Goal: Obtain resource: Obtain resource

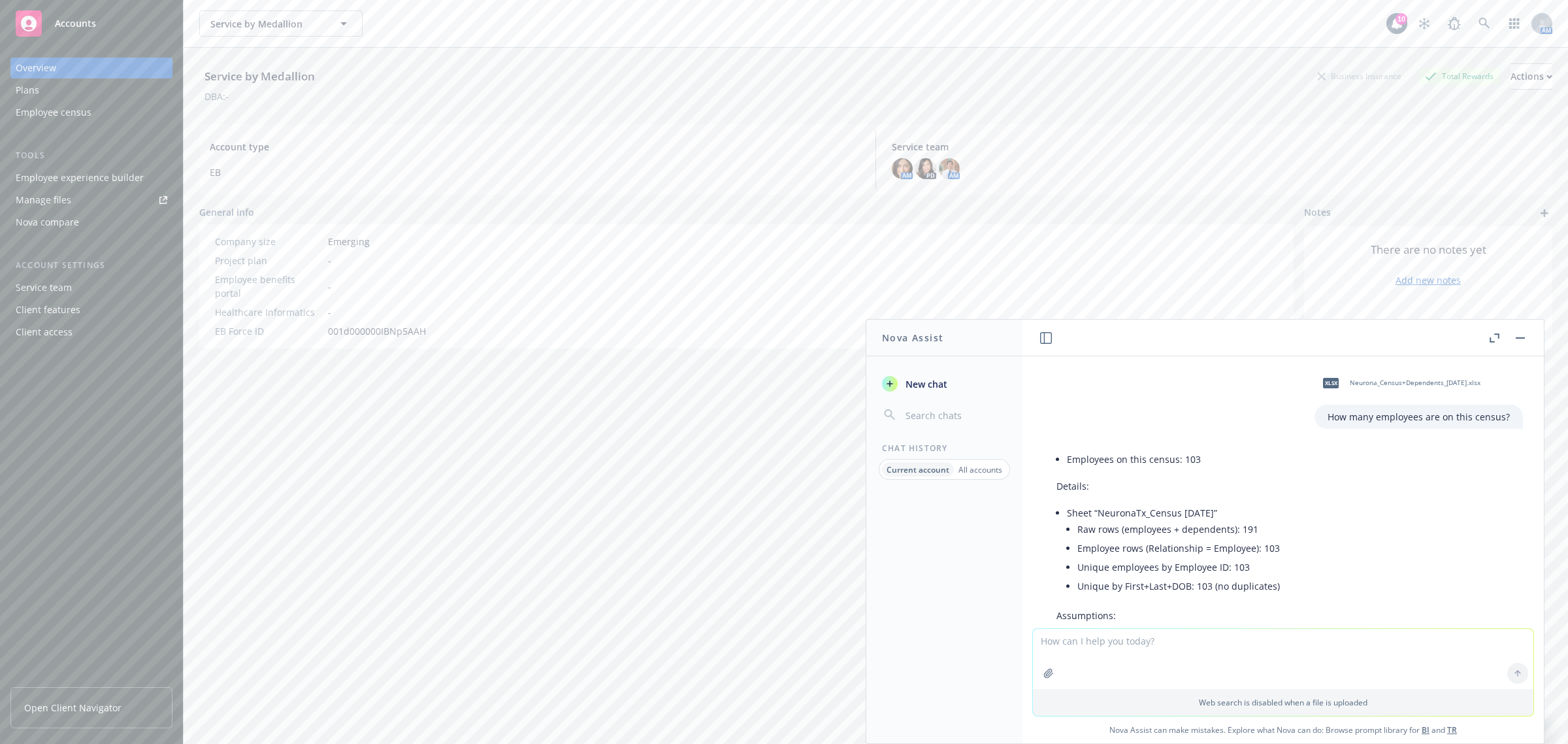
scroll to position [483, 0]
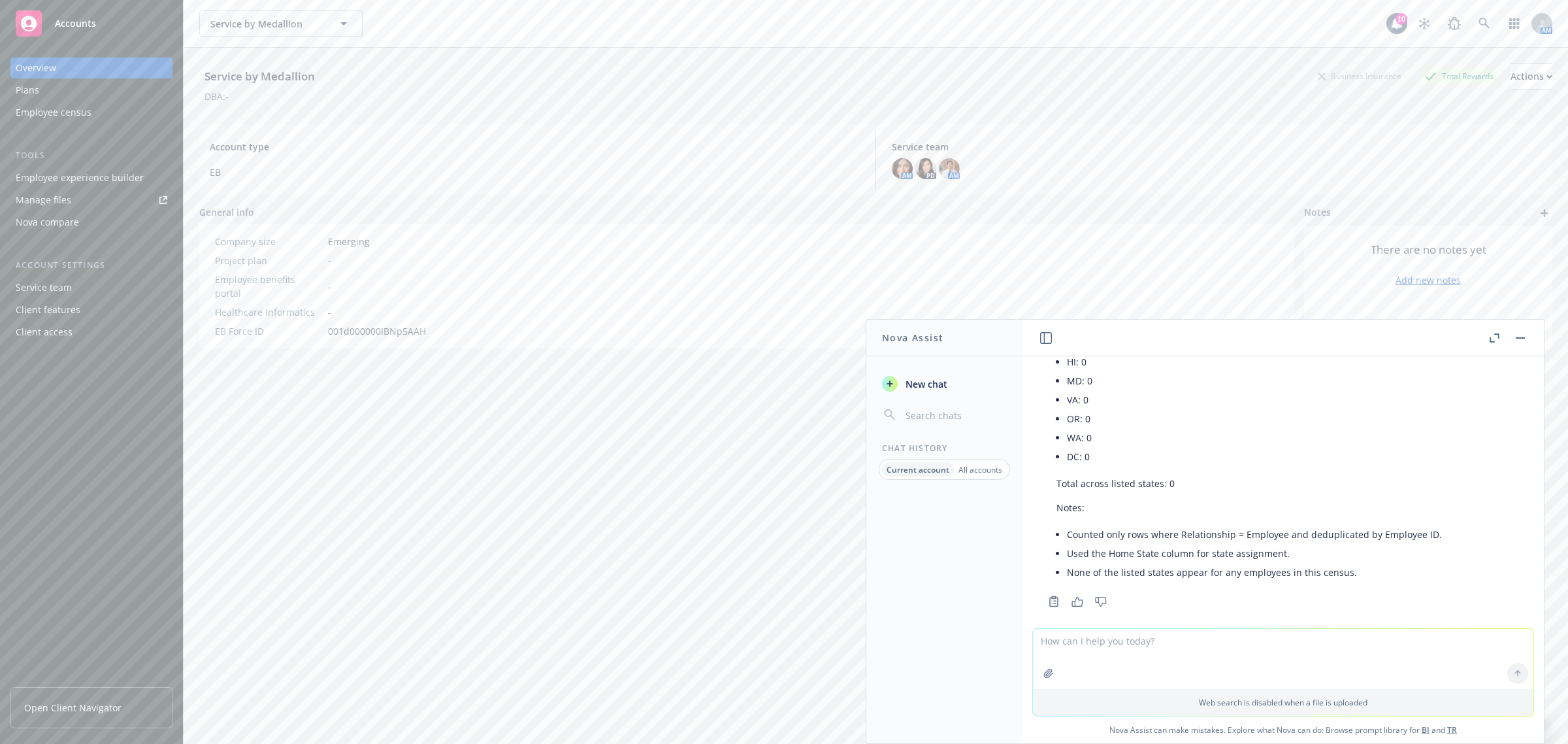
click at [1524, 340] on button "button" at bounding box center [1520, 338] width 16 height 16
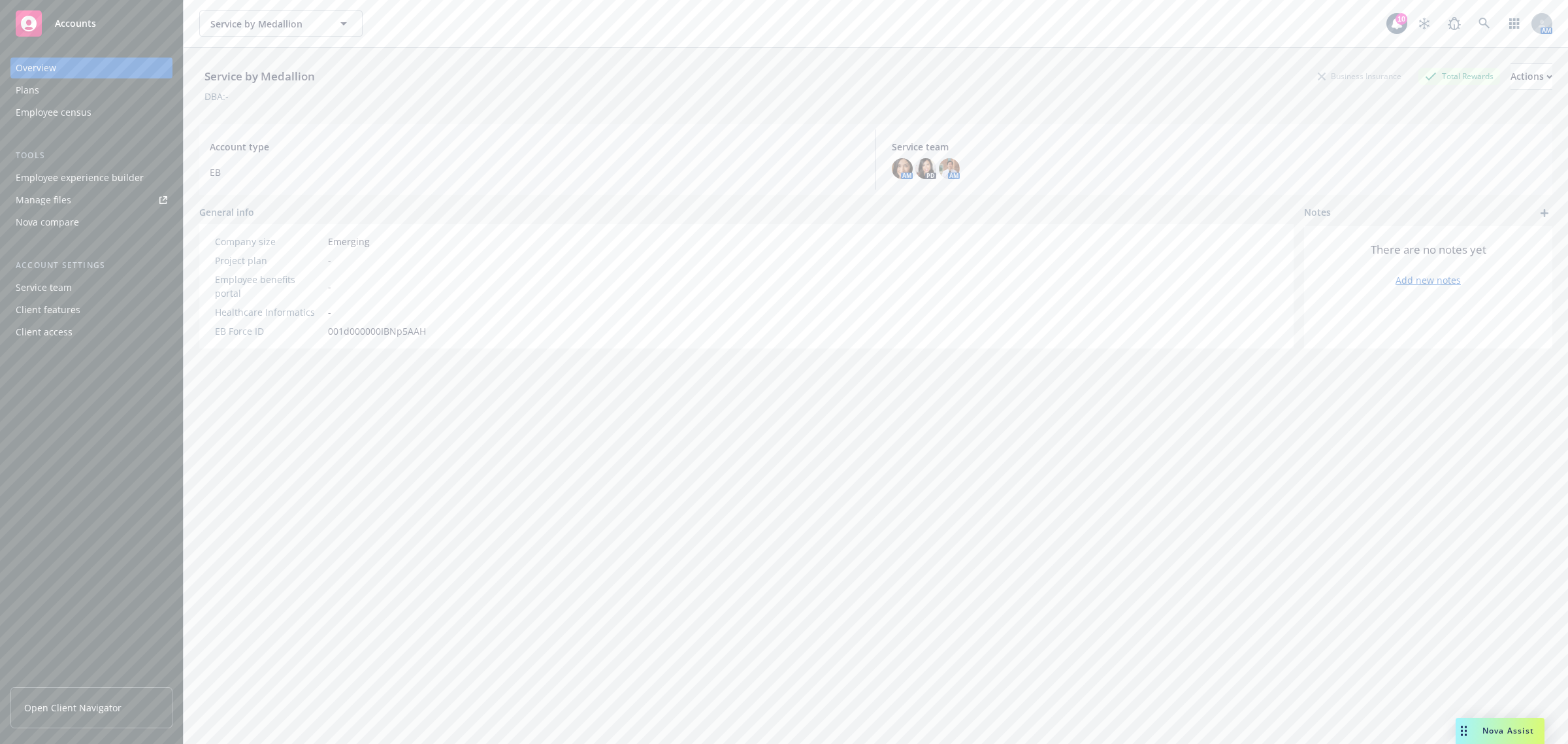
click at [74, 707] on span "Open Client Navigator" at bounding box center [73, 707] width 97 height 14
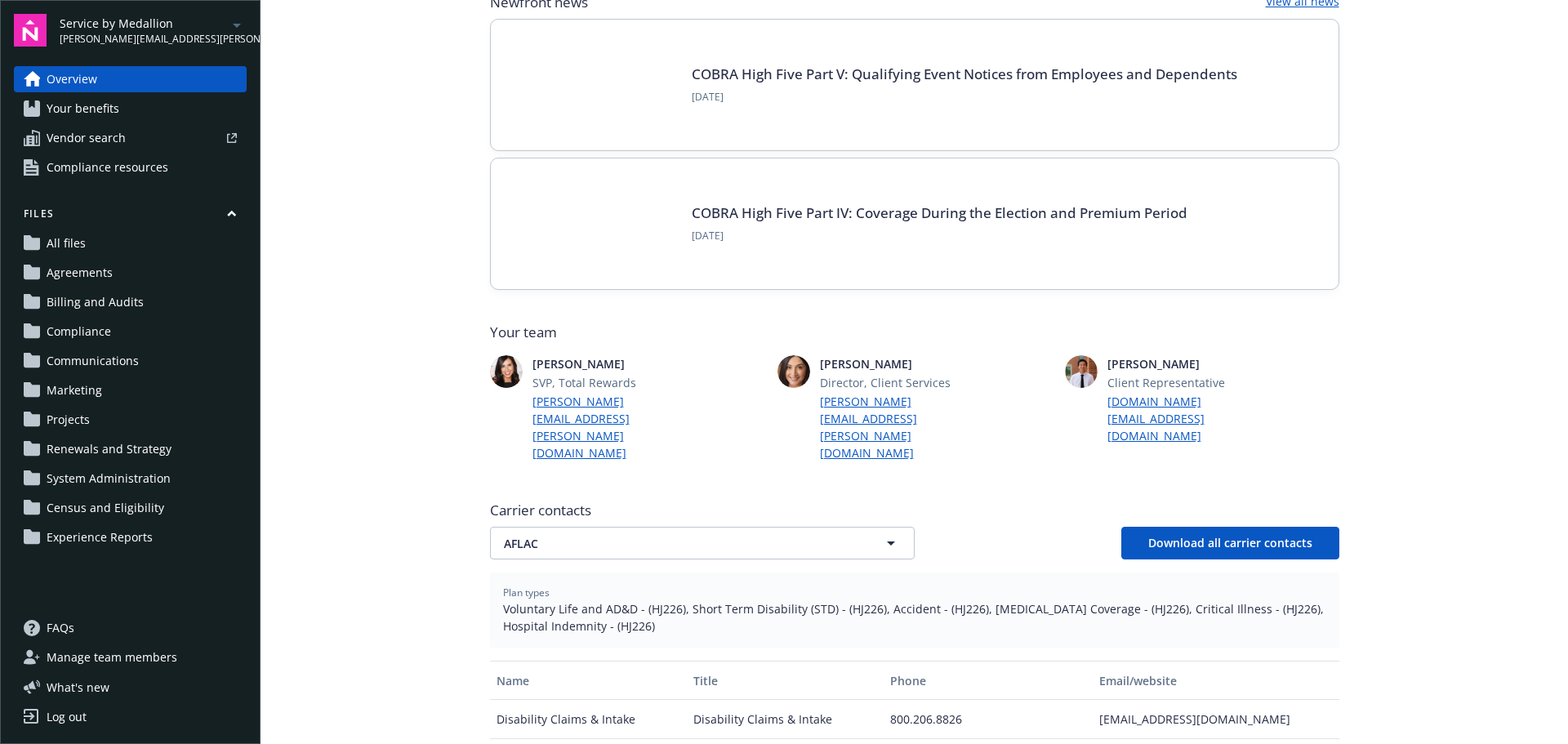
scroll to position [163, 0]
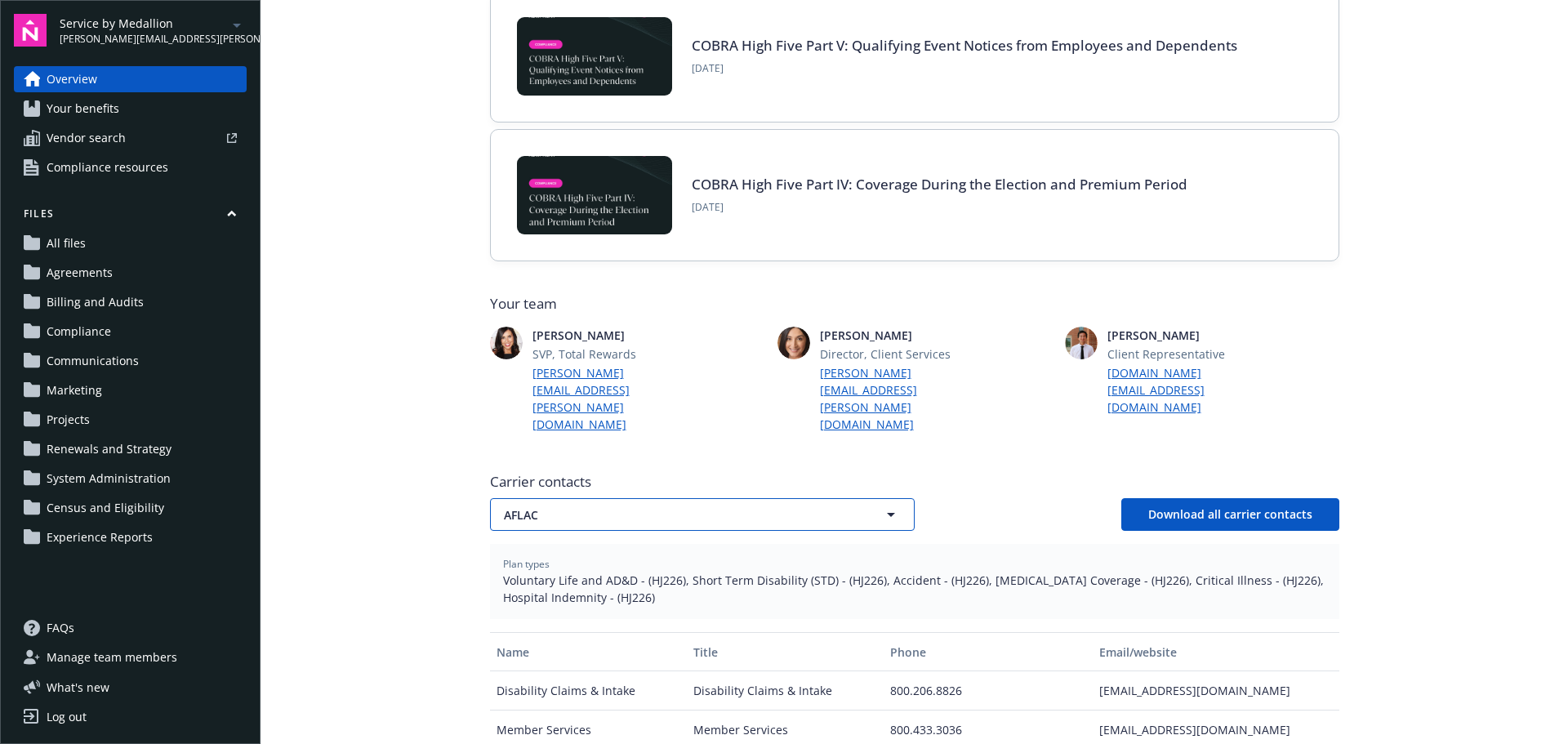
click at [753, 506] on span "AFLAC" at bounding box center [673, 514] width 339 height 17
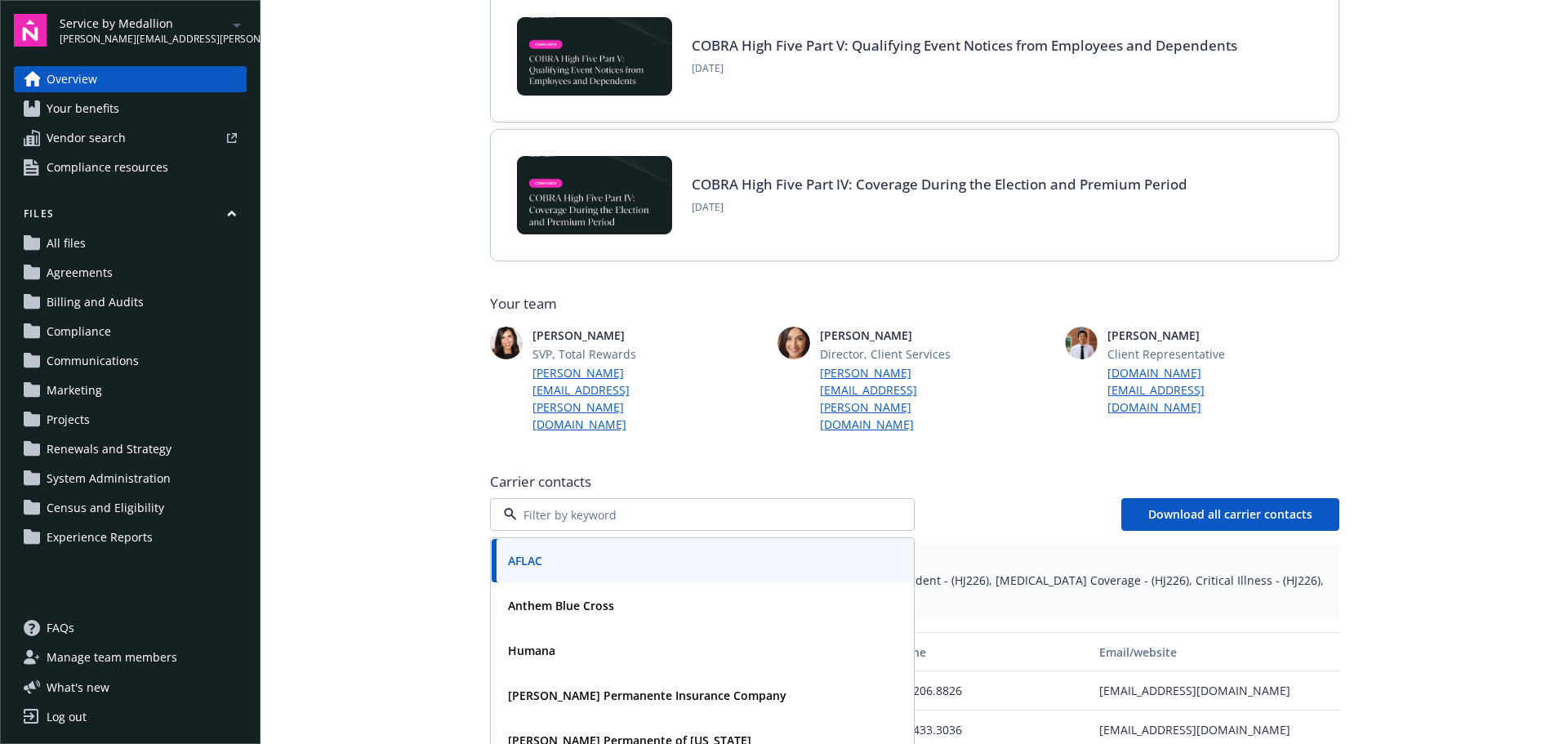
scroll to position [245, 0]
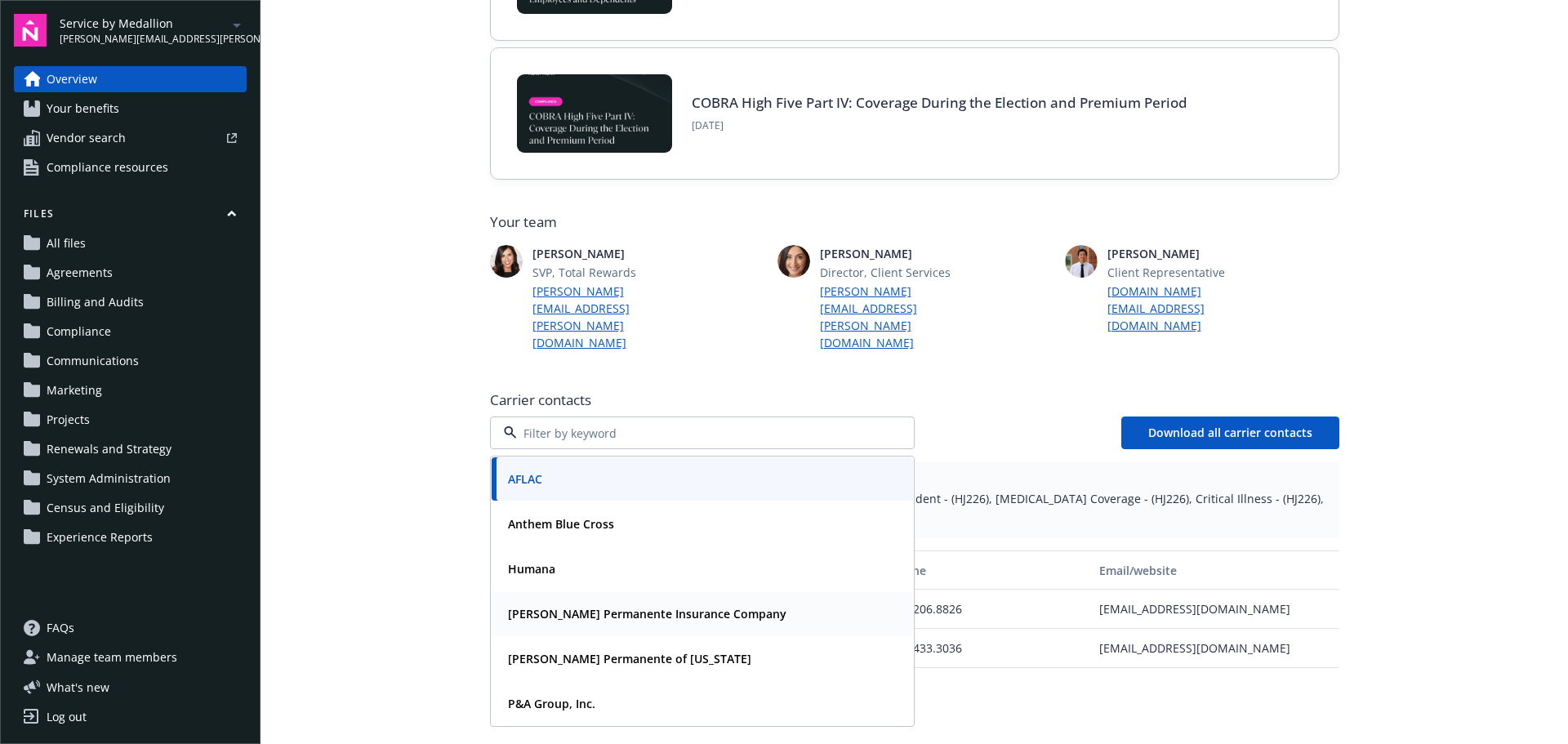
click at [716, 605] on strong "[PERSON_NAME] Permanente Insurance Company" at bounding box center [647, 613] width 278 height 15
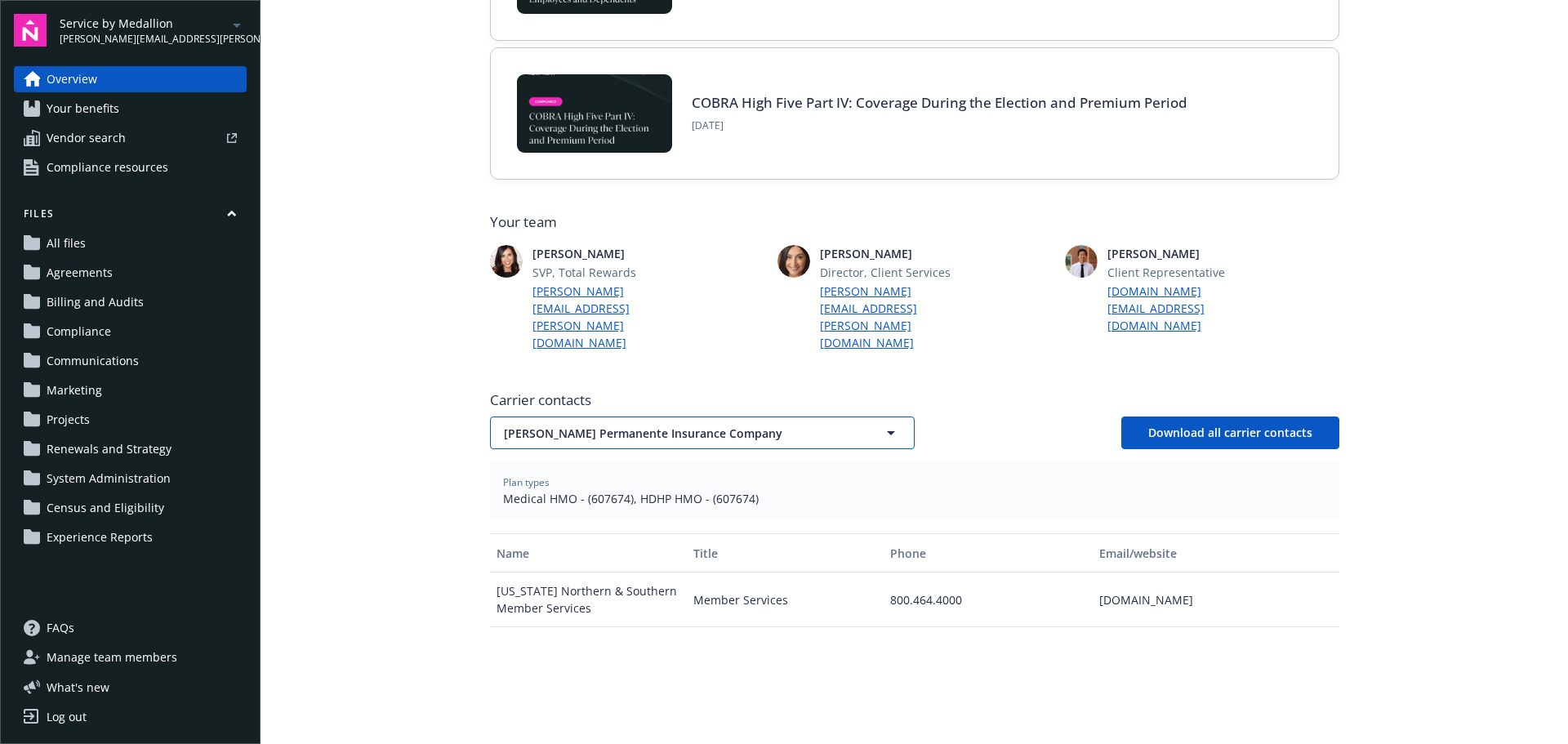
click at [723, 424] on span "[PERSON_NAME] Permanente Insurance Company" at bounding box center [673, 433] width 339 height 17
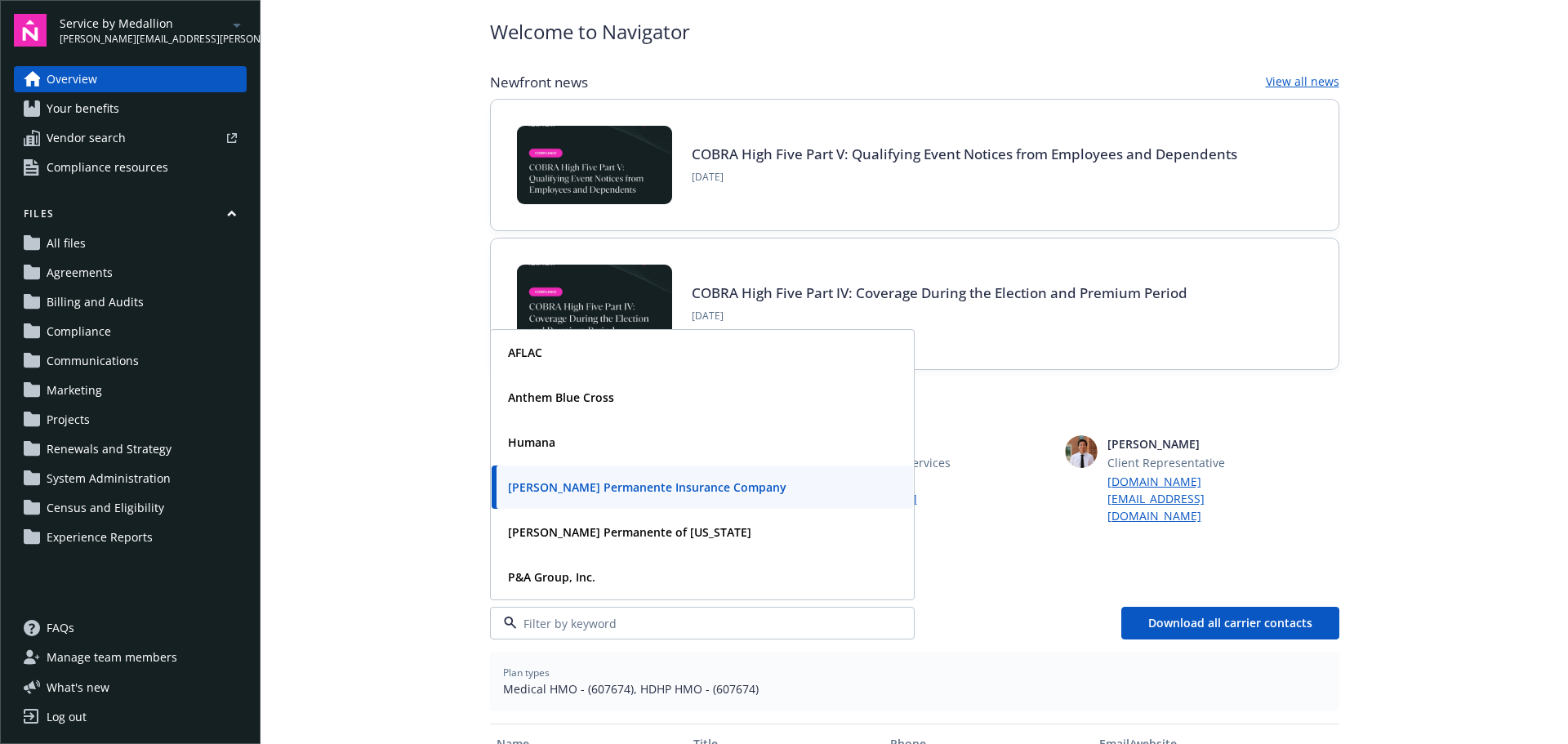
scroll to position [82, 0]
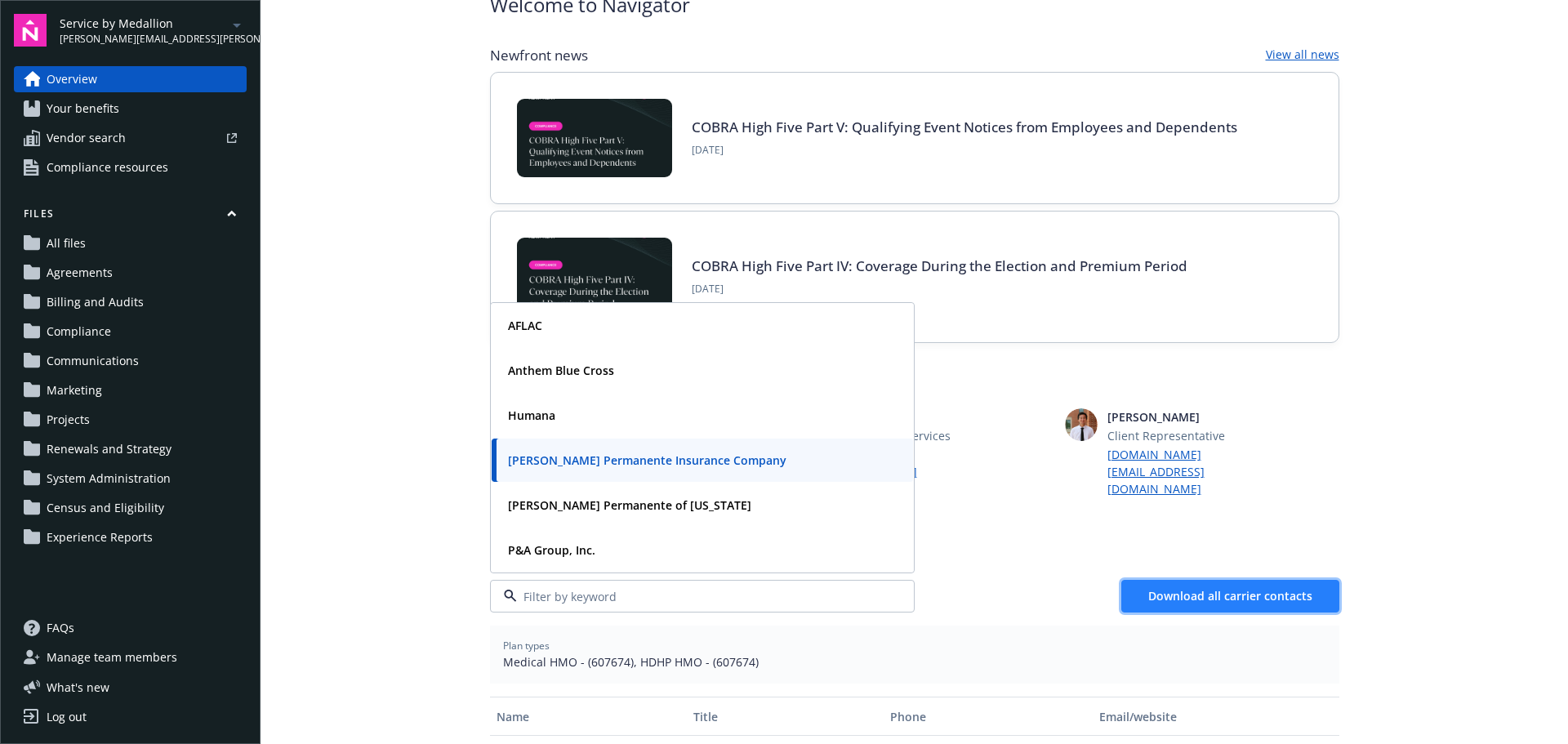
click at [1236, 588] on span "Download all carrier contacts" at bounding box center [1230, 595] width 164 height 15
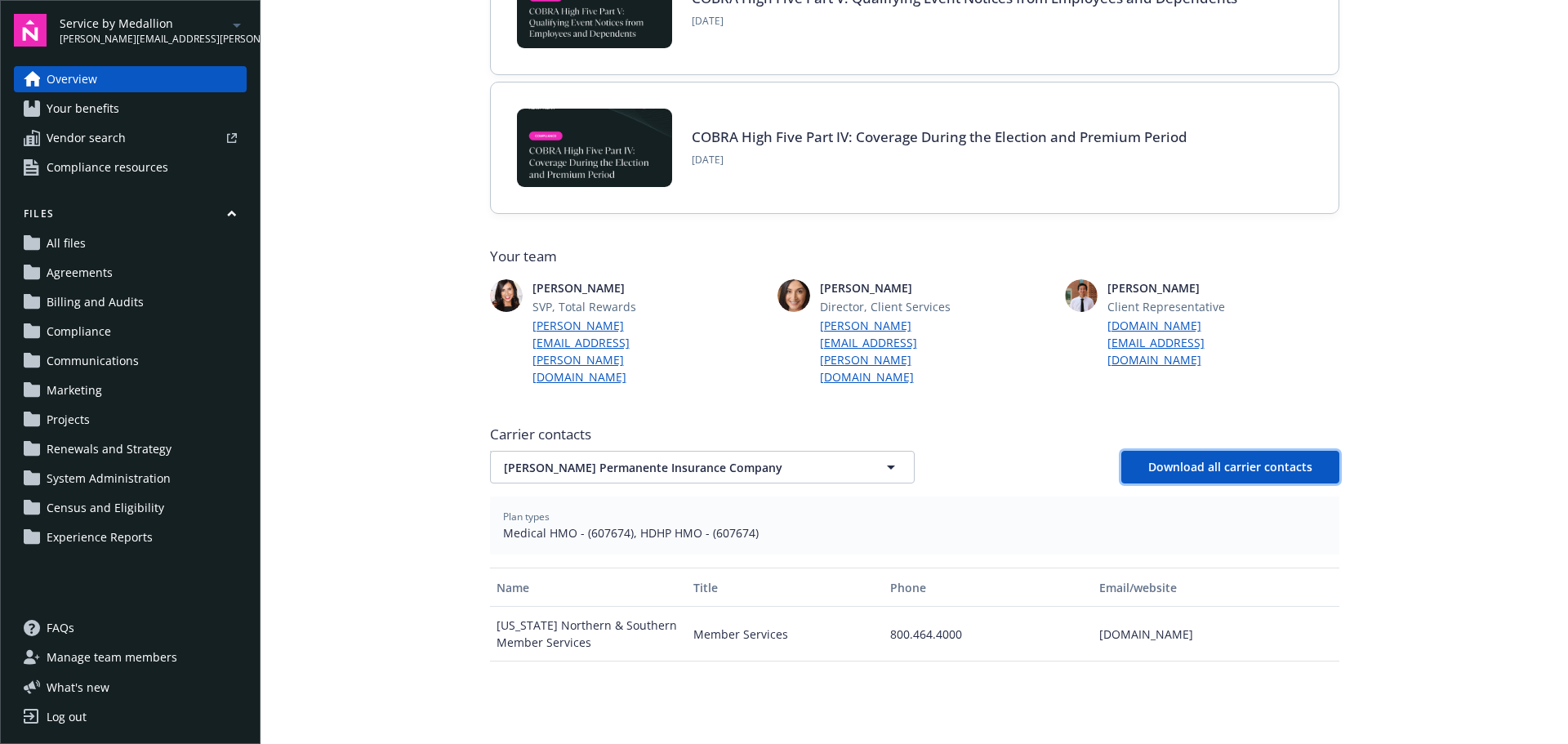
scroll to position [245, 0]
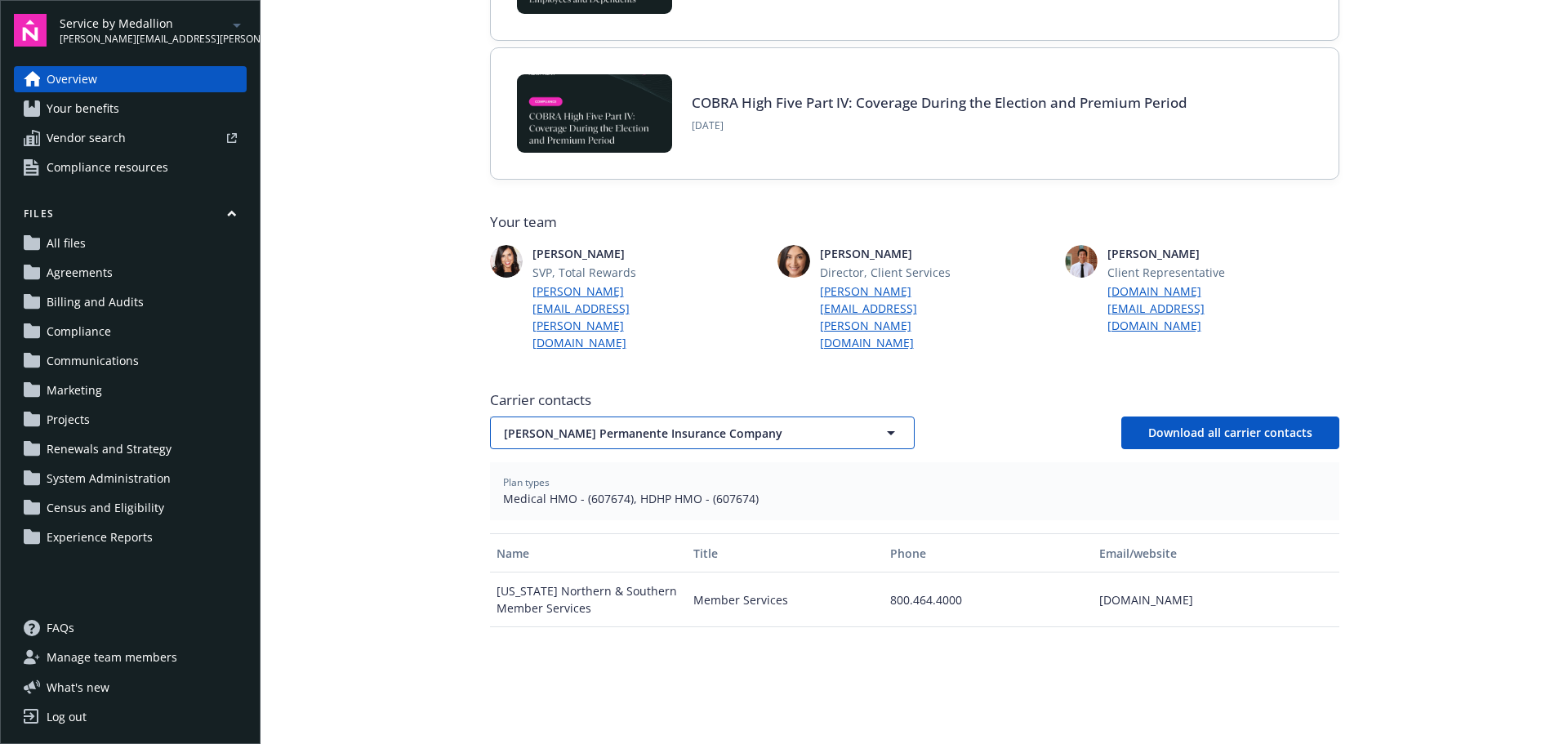
click at [800, 424] on span "[PERSON_NAME] Permanente Insurance Company" at bounding box center [673, 433] width 339 height 17
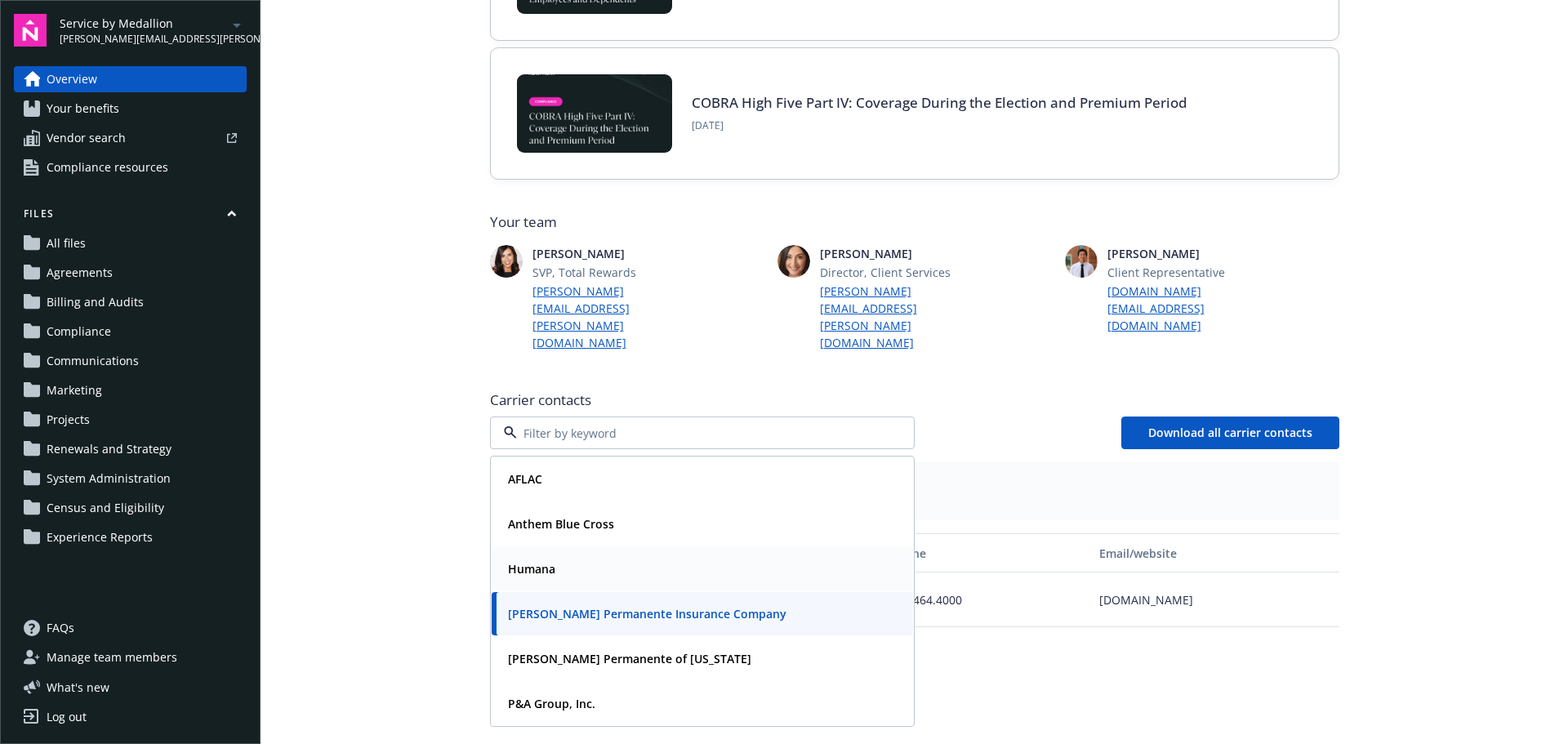
click at [683, 557] on div "Humana" at bounding box center [702, 569] width 402 height 24
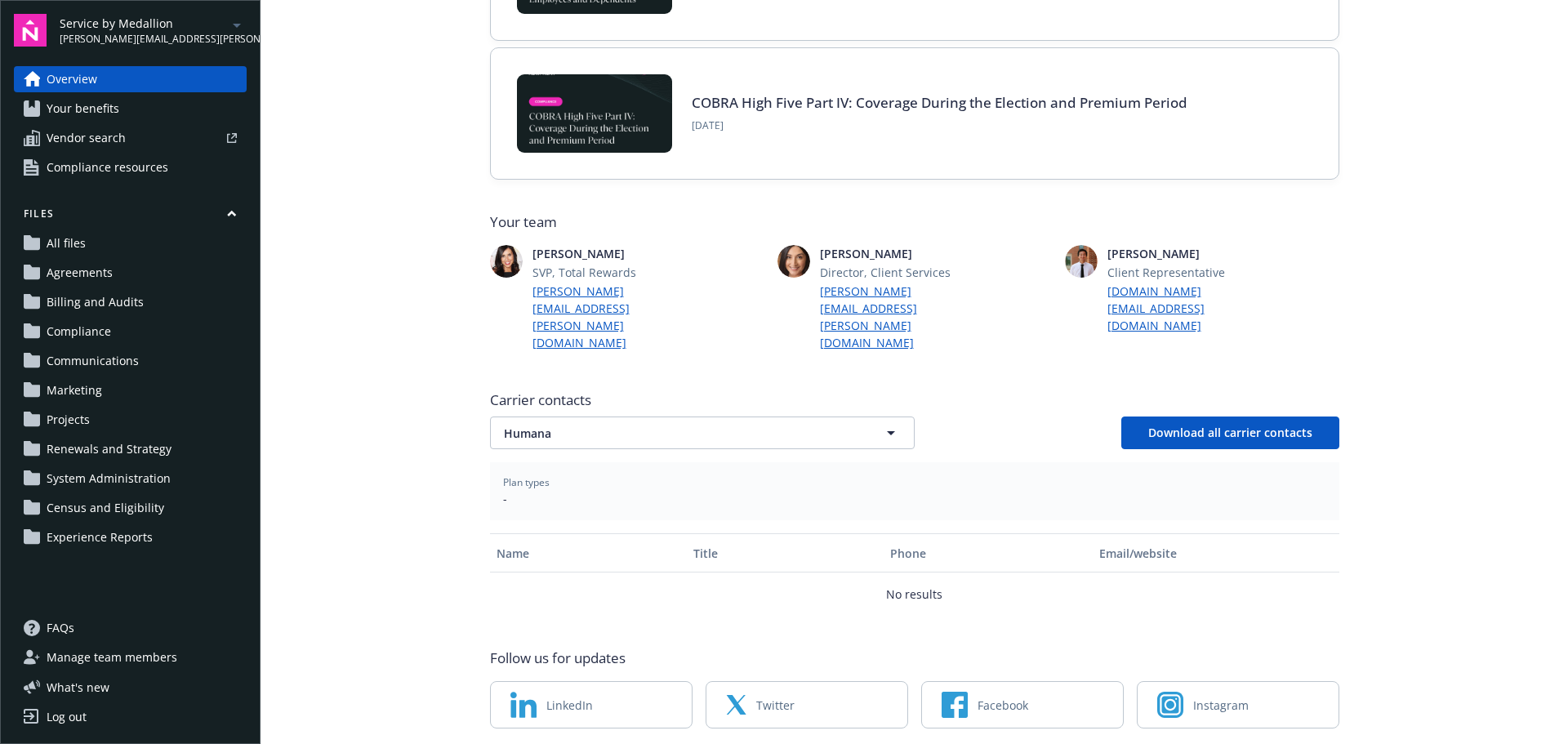
click at [772, 490] on span "-" at bounding box center [915, 498] width 824 height 17
click at [759, 424] on span "Humana" at bounding box center [673, 433] width 339 height 17
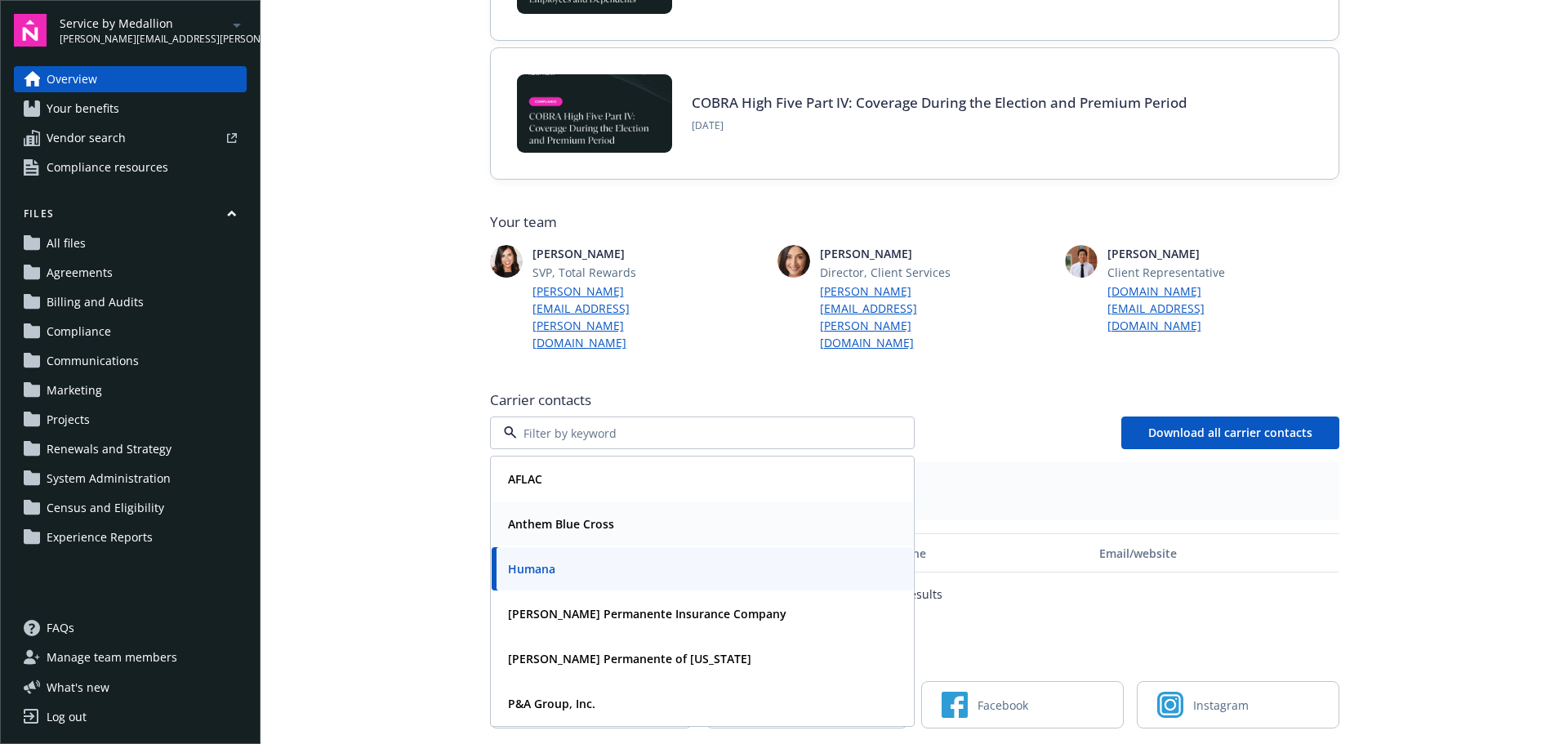
click at [646, 512] on div "Anthem Blue Cross" at bounding box center [702, 524] width 402 height 24
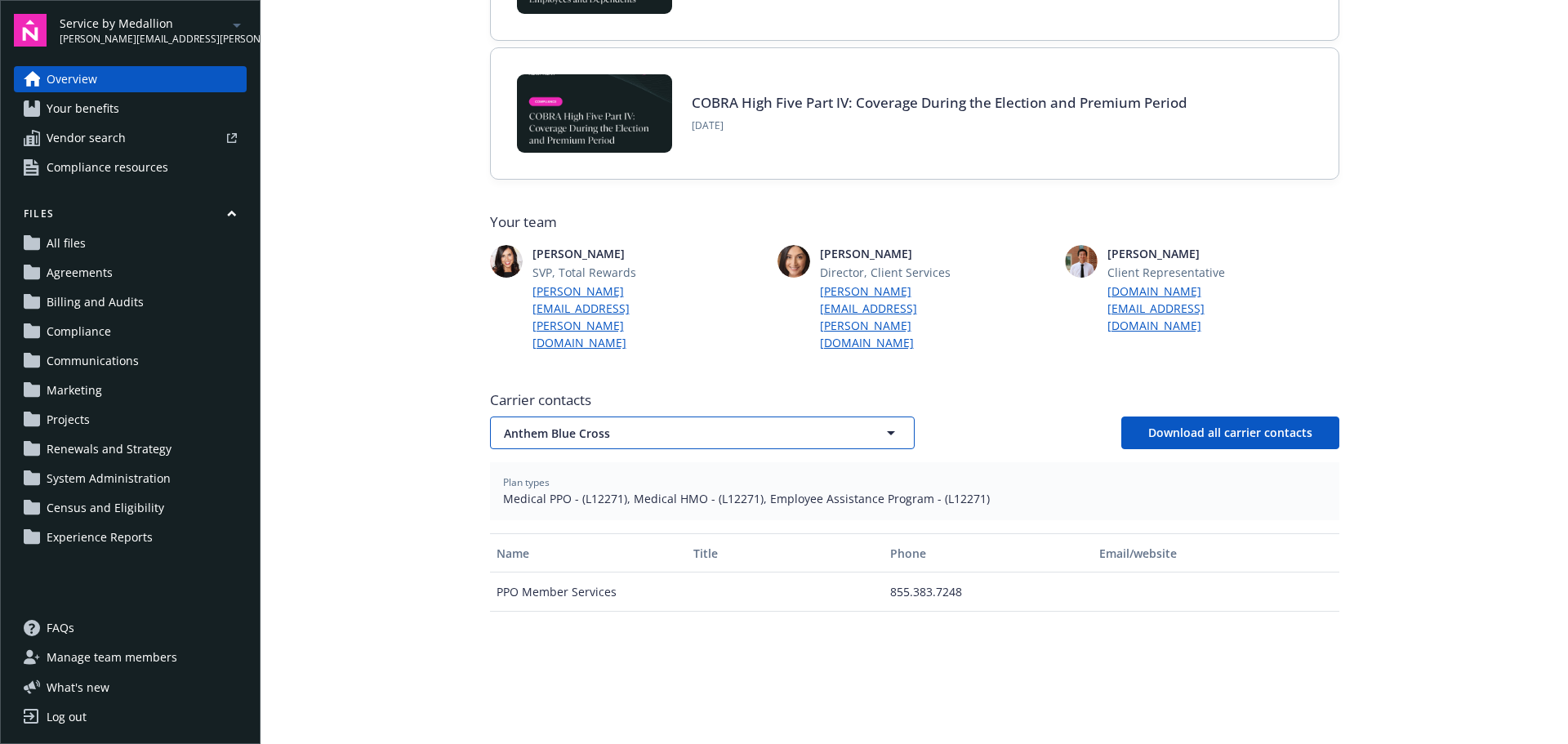
click at [661, 424] on span "Anthem Blue Cross" at bounding box center [673, 433] width 339 height 17
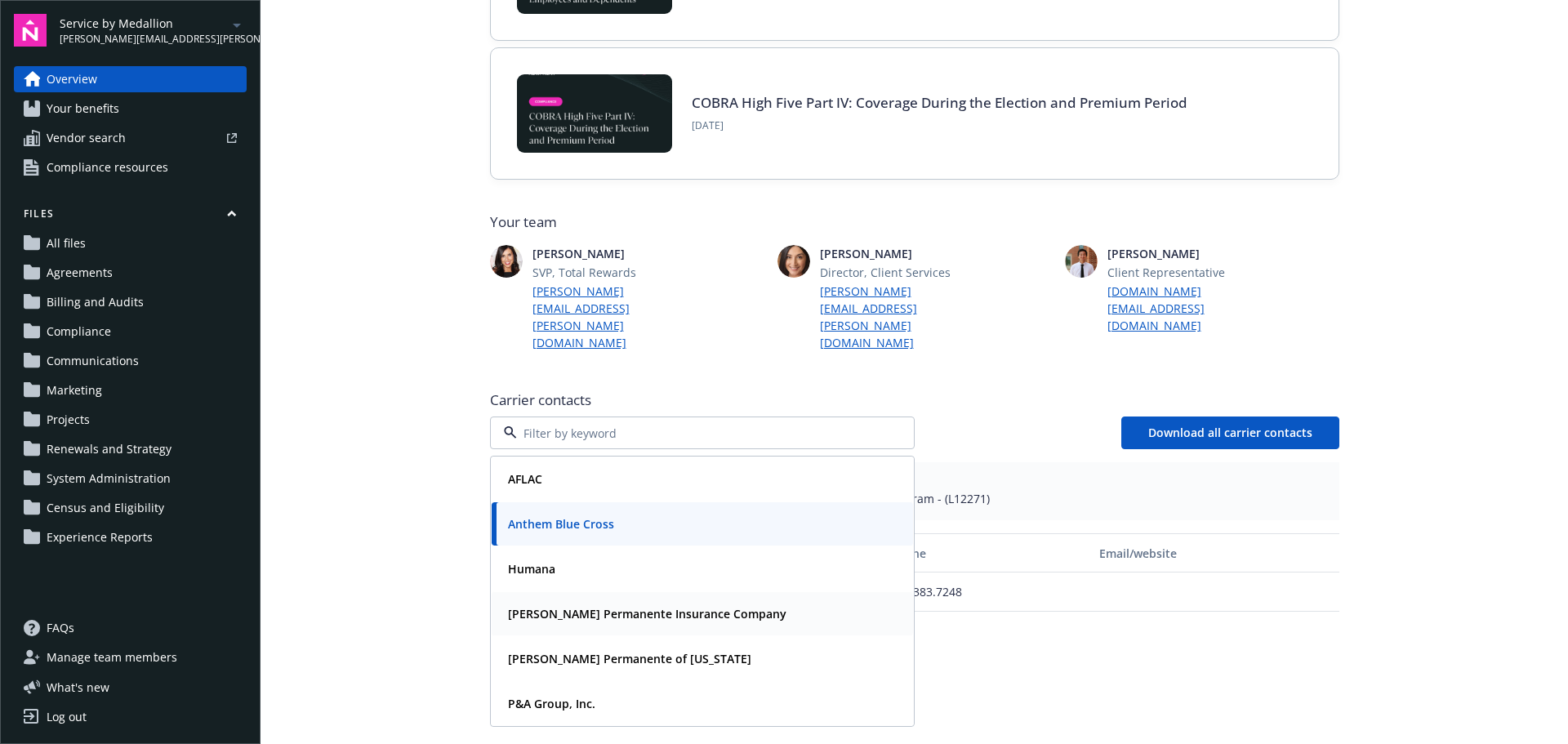
click at [615, 605] on strong "[PERSON_NAME] Permanente Insurance Company" at bounding box center [647, 613] width 278 height 15
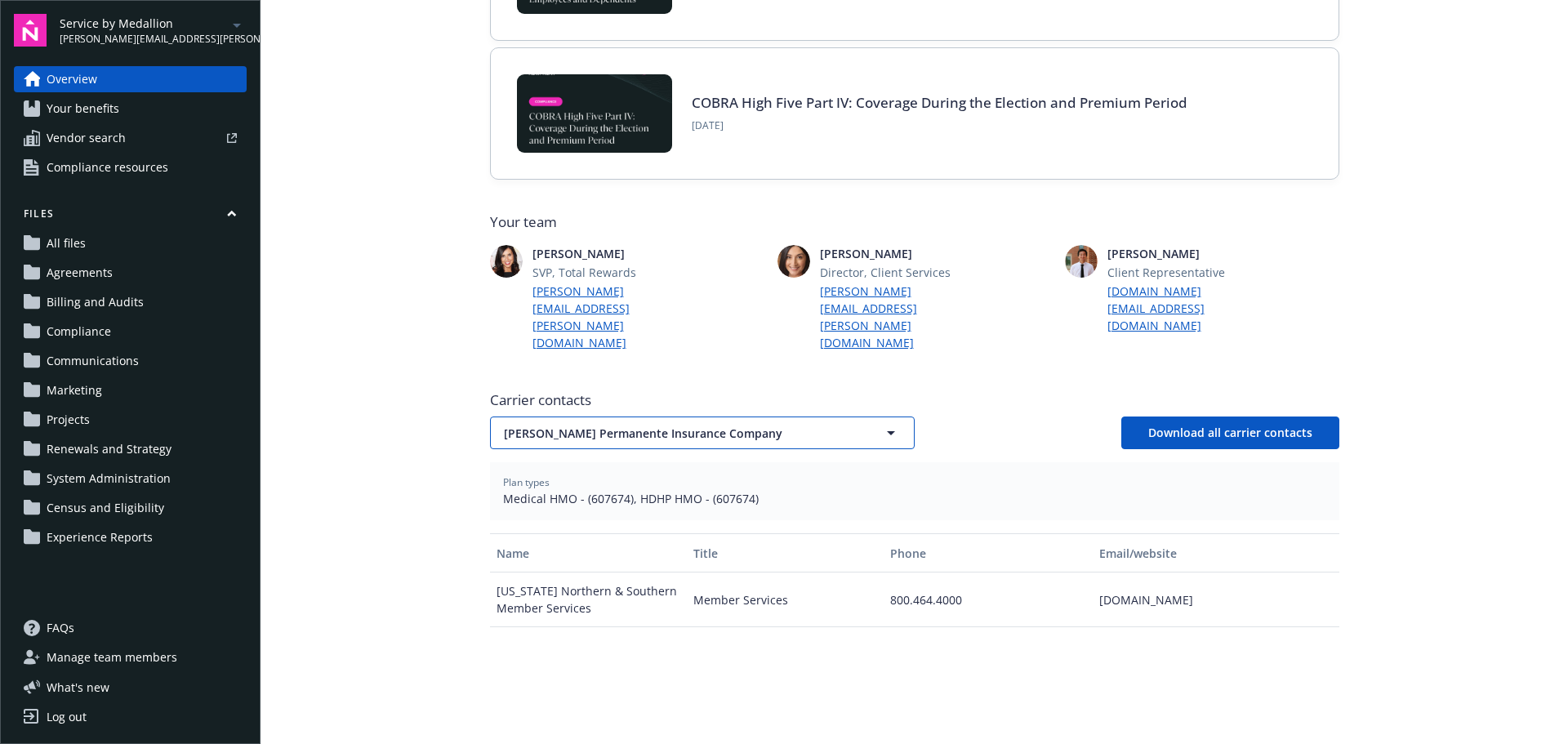
click at [658, 424] on span "[PERSON_NAME] Permanente Insurance Company" at bounding box center [673, 433] width 339 height 17
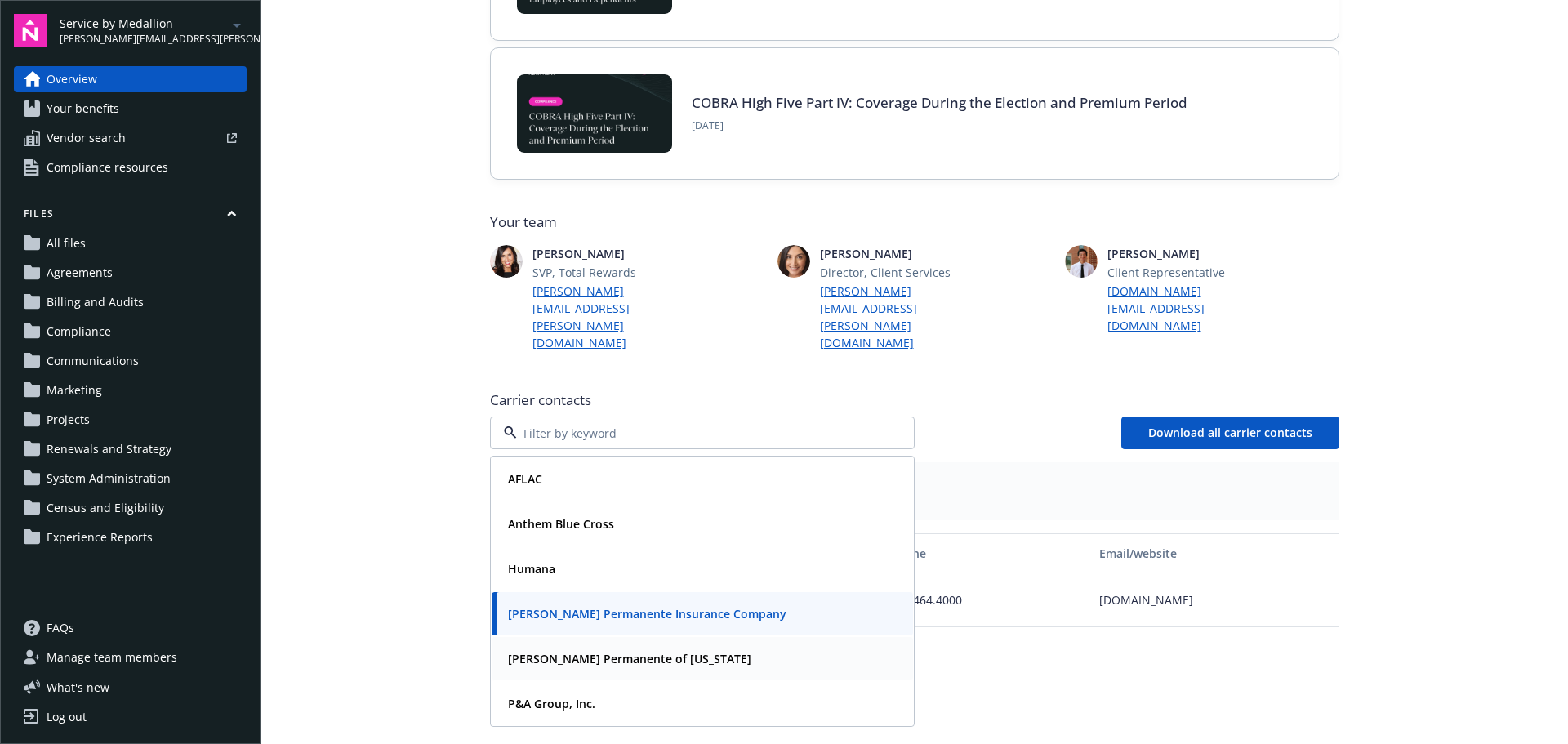
click at [626, 650] on strong "[PERSON_NAME] Permanente of [US_STATE]" at bounding box center [630, 658] width 243 height 15
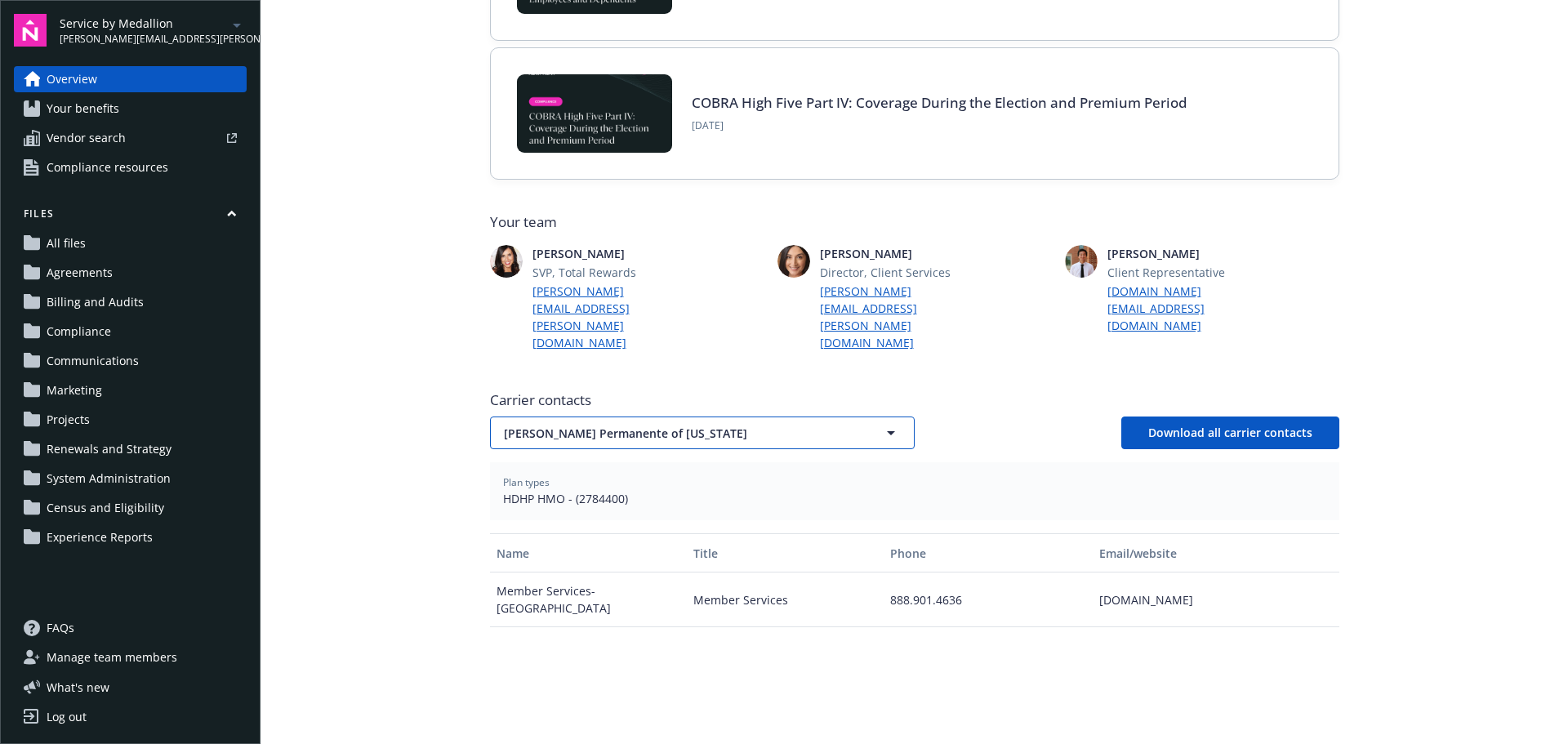
click at [664, 424] on span "[PERSON_NAME] Permanente of [US_STATE]" at bounding box center [673, 433] width 339 height 17
click at [584, 696] on strong "P&A Group, Inc." at bounding box center [551, 703] width 88 height 15
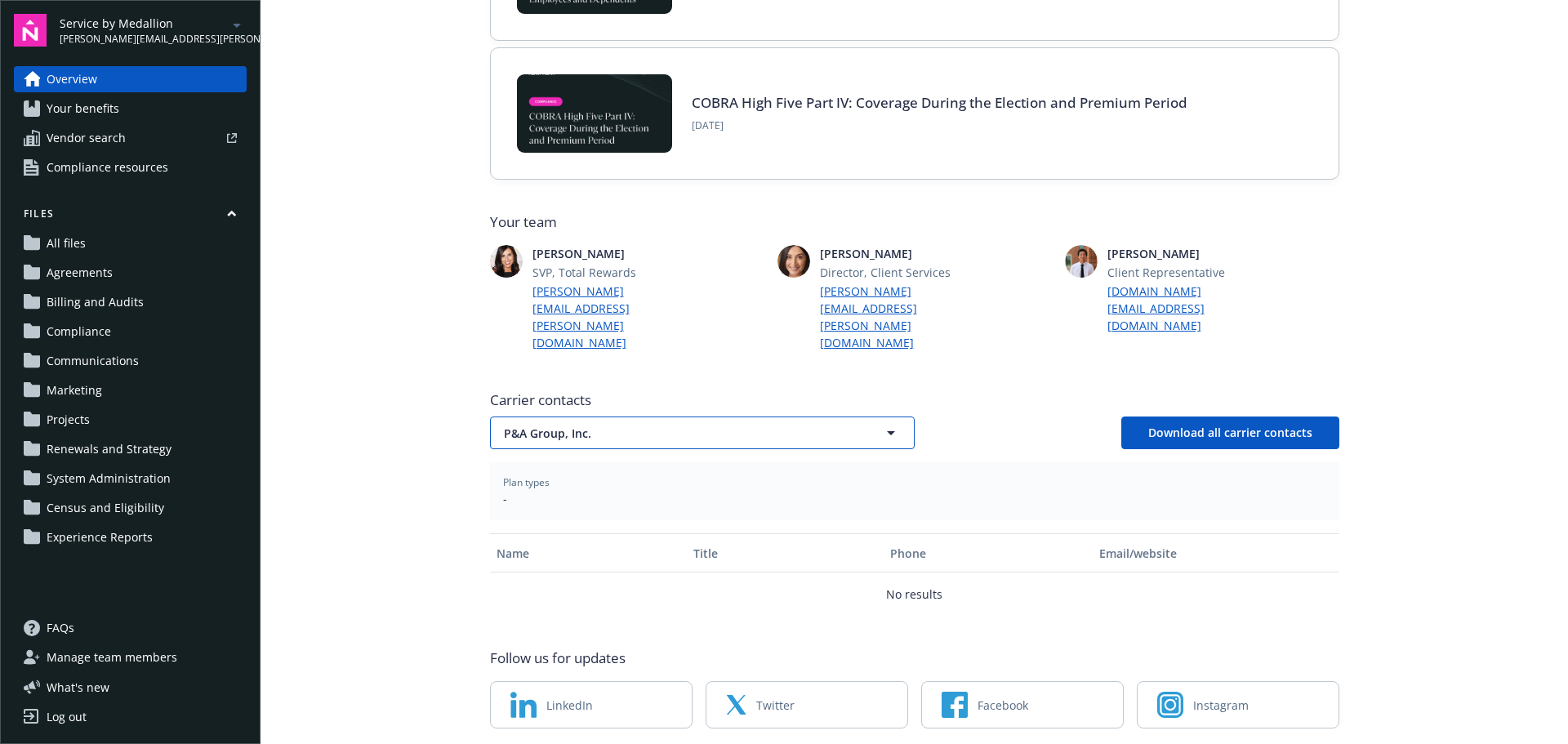
click at [709, 424] on span "P&A Group, Inc." at bounding box center [673, 433] width 339 height 17
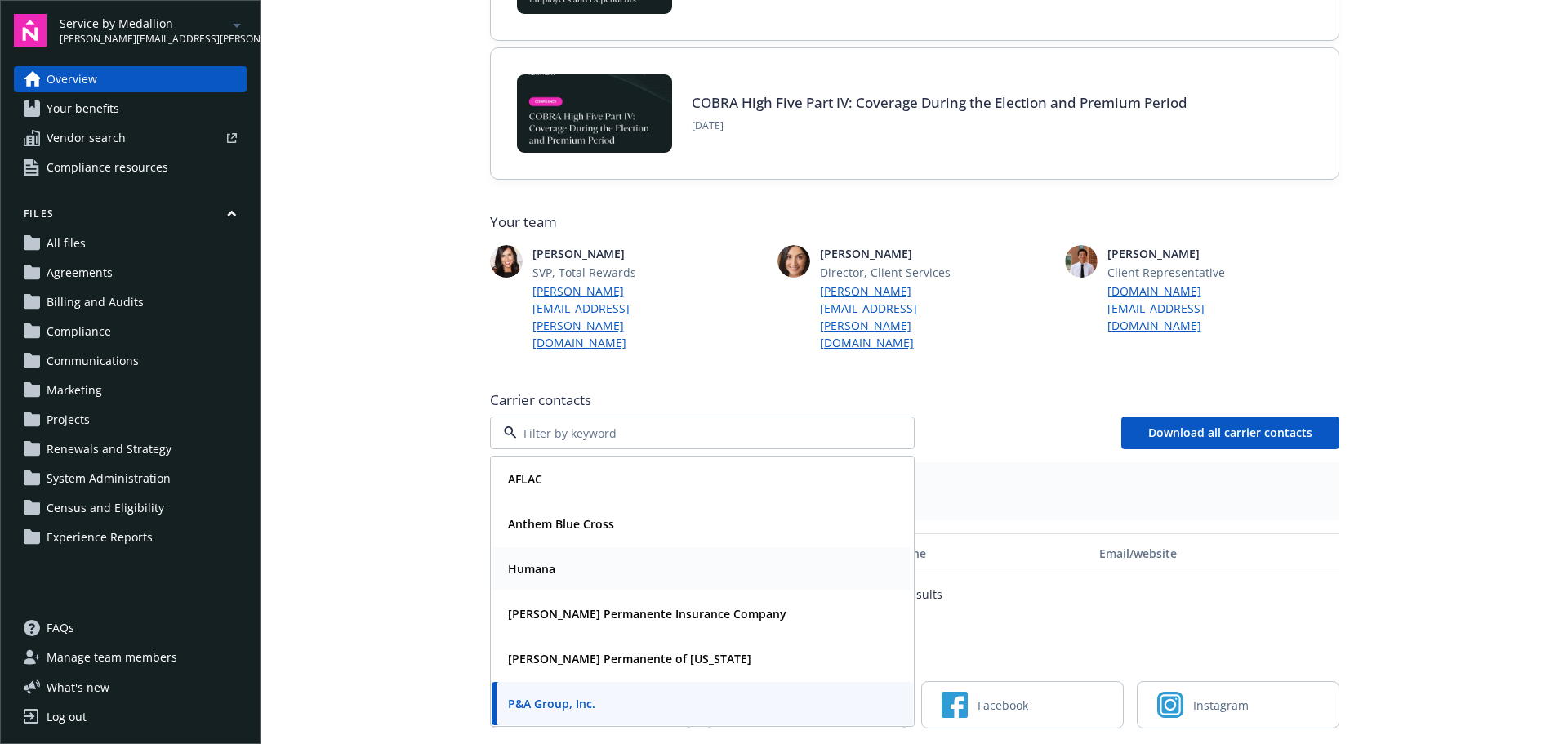
click at [597, 557] on div "Humana" at bounding box center [702, 569] width 402 height 24
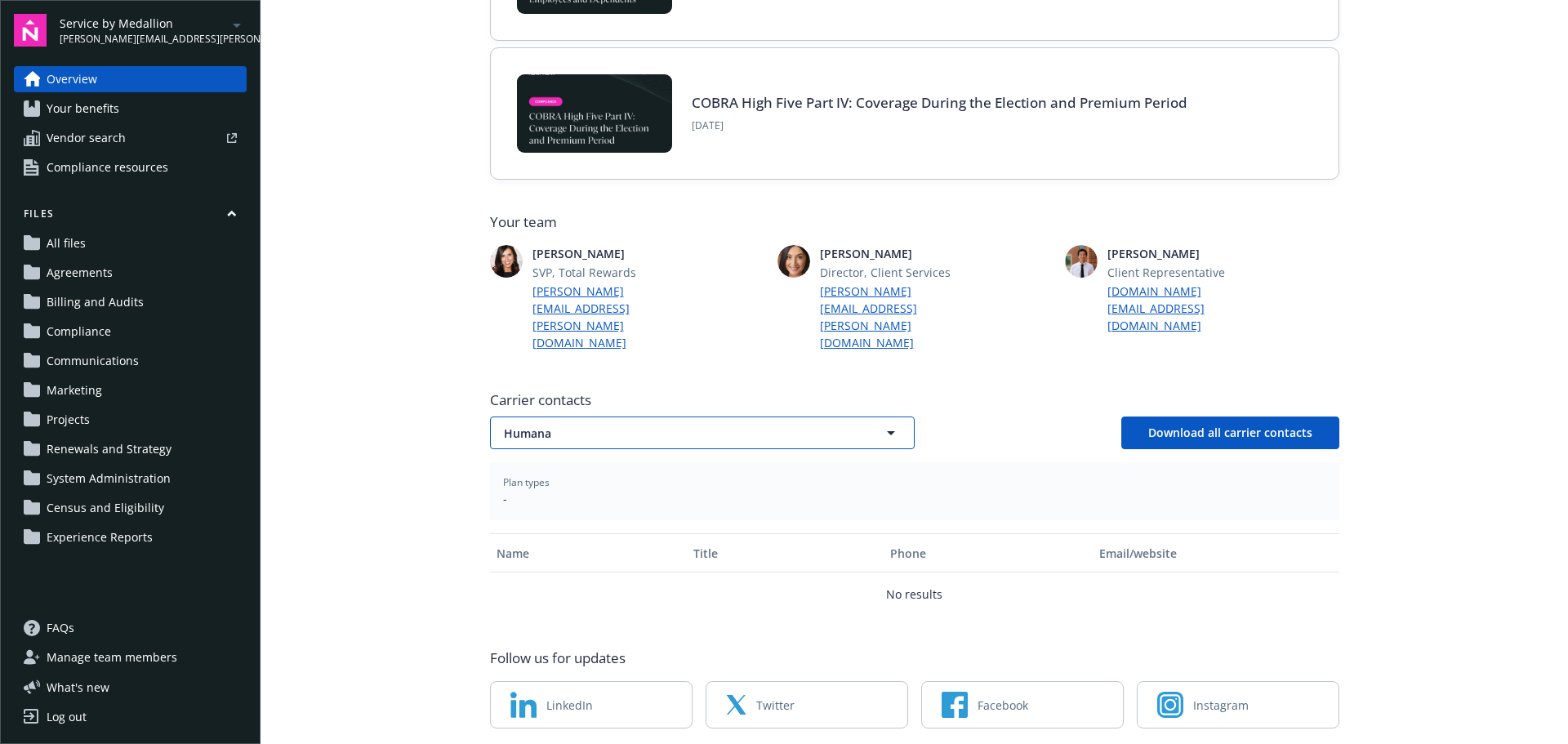
click at [856, 417] on button "Humana" at bounding box center [702, 433] width 425 height 32
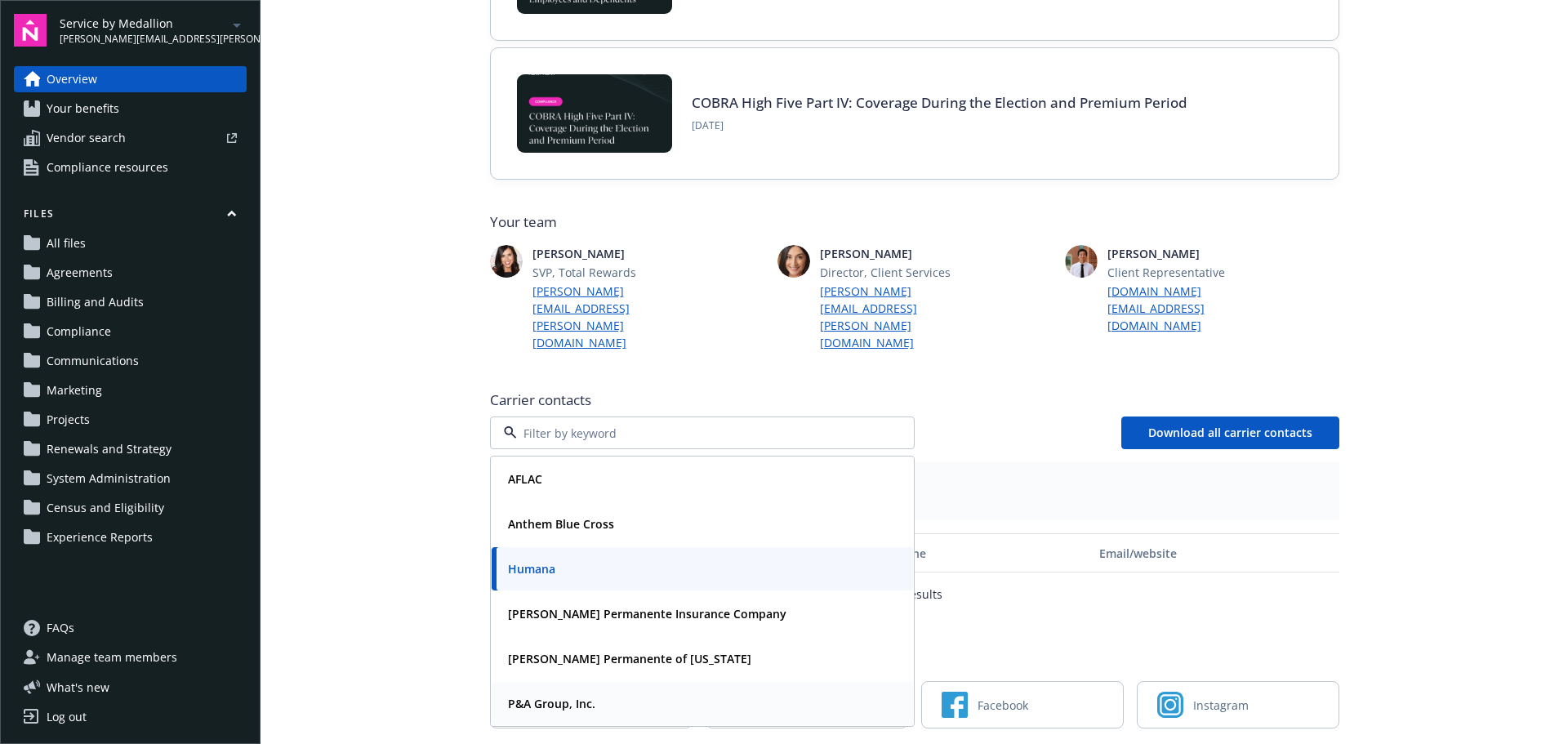
click at [650, 691] on div "P&A Group, Inc." at bounding box center [702, 703] width 402 height 24
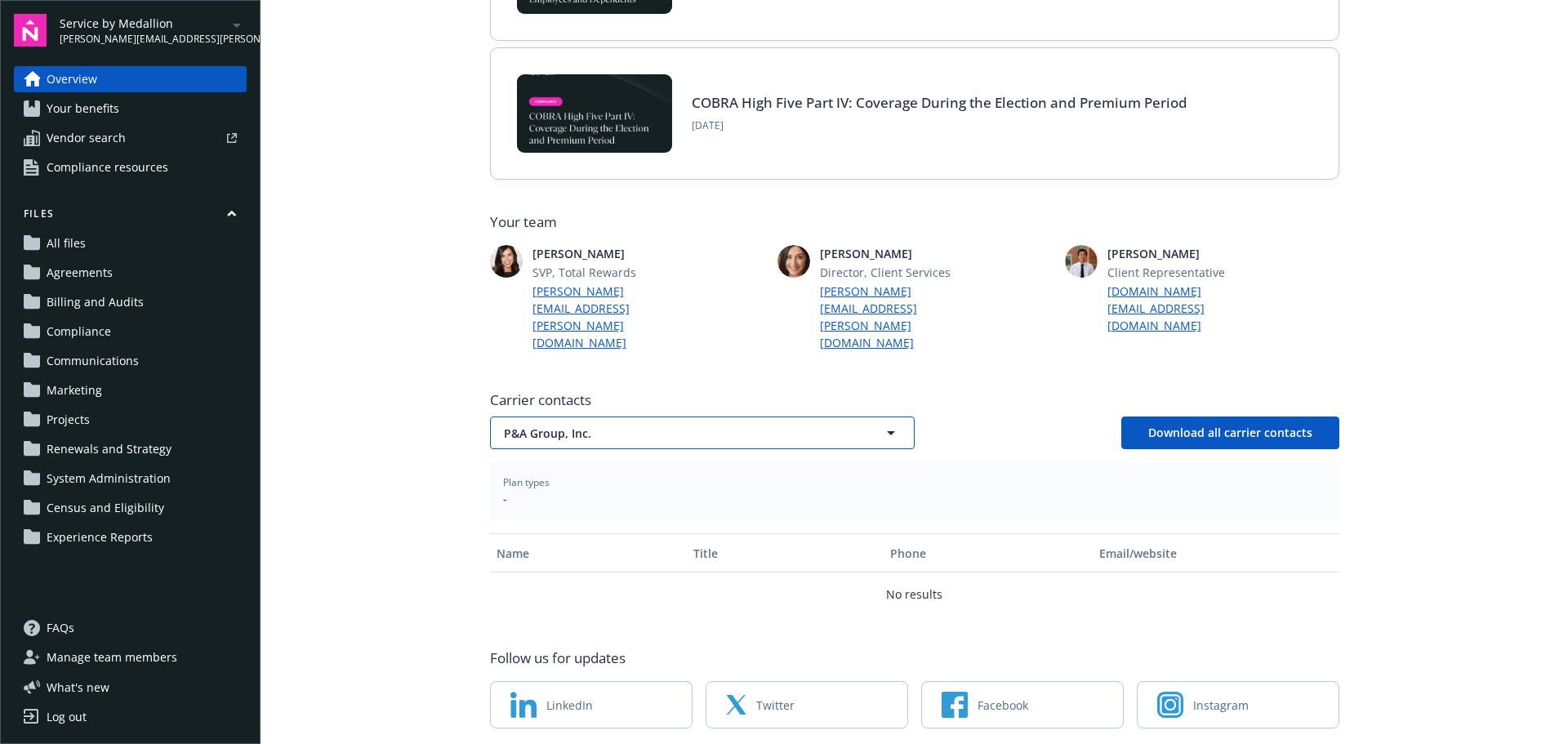
click at [691, 417] on button "P&A Group, Inc." at bounding box center [702, 433] width 425 height 32
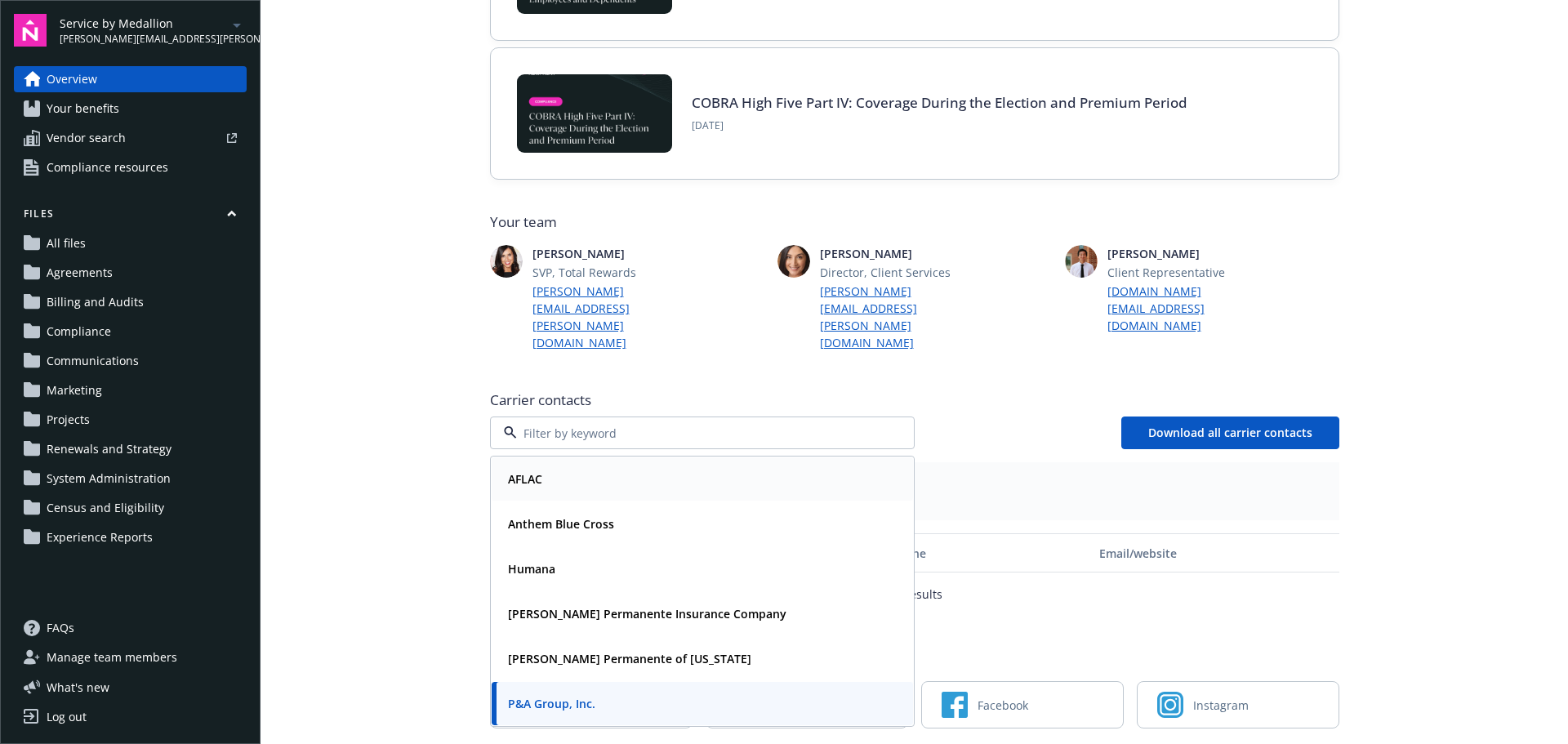
click at [600, 457] on div "AFLAC" at bounding box center [702, 479] width 421 height 43
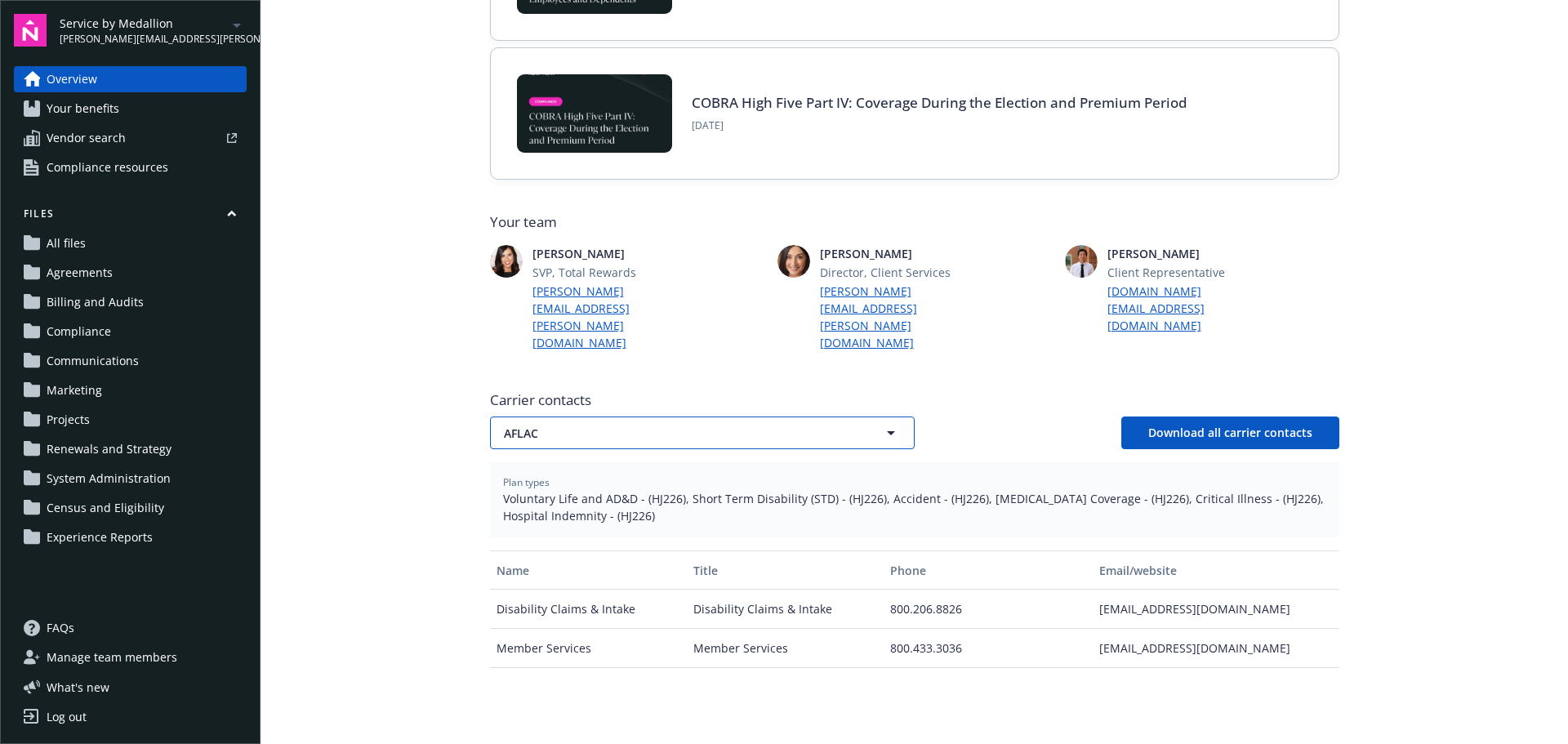
click at [623, 424] on span "AFLAC" at bounding box center [673, 433] width 339 height 17
click at [596, 516] on strong "Anthem Blue Cross" at bounding box center [561, 524] width 106 height 15
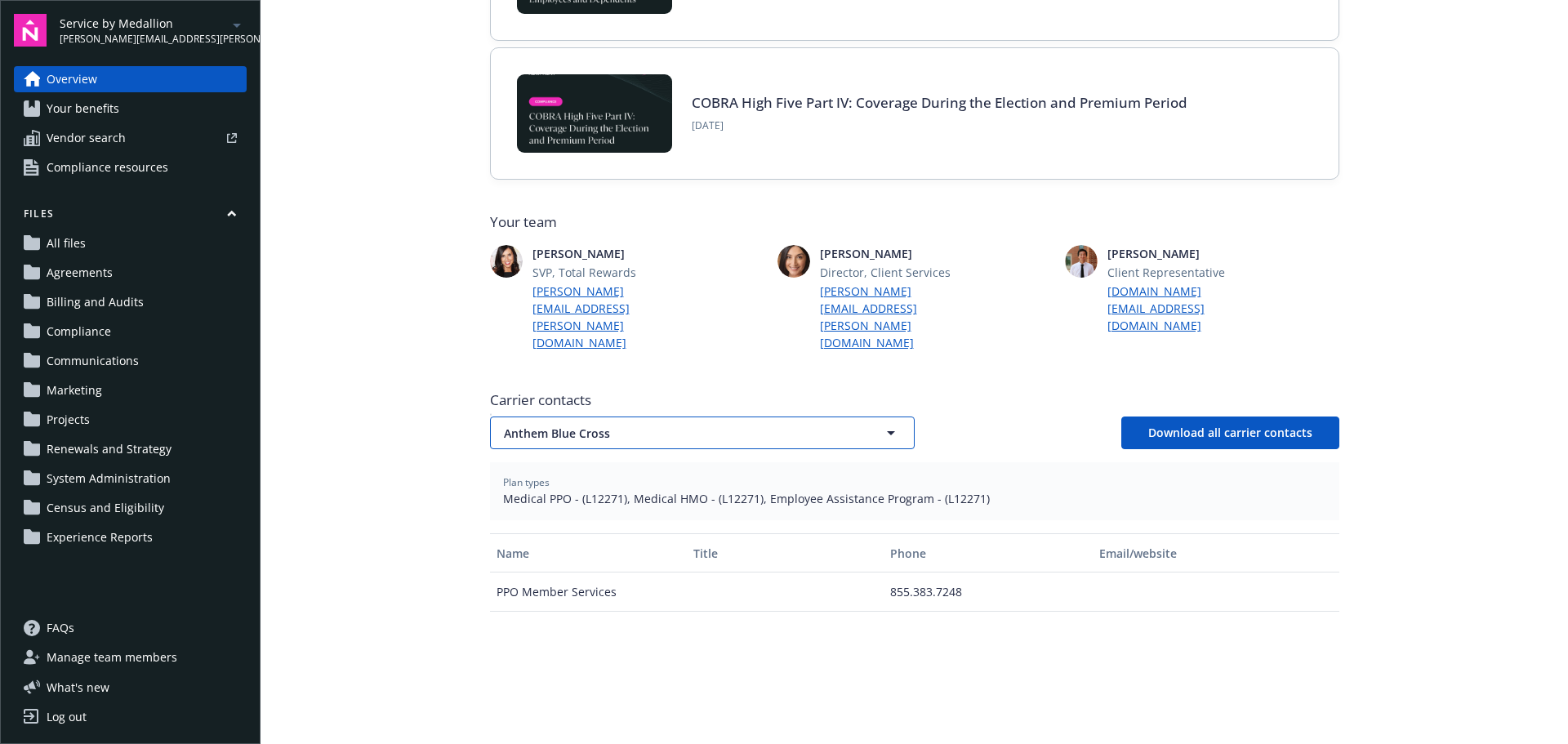
click at [624, 424] on span "Anthem Blue Cross" at bounding box center [673, 433] width 339 height 17
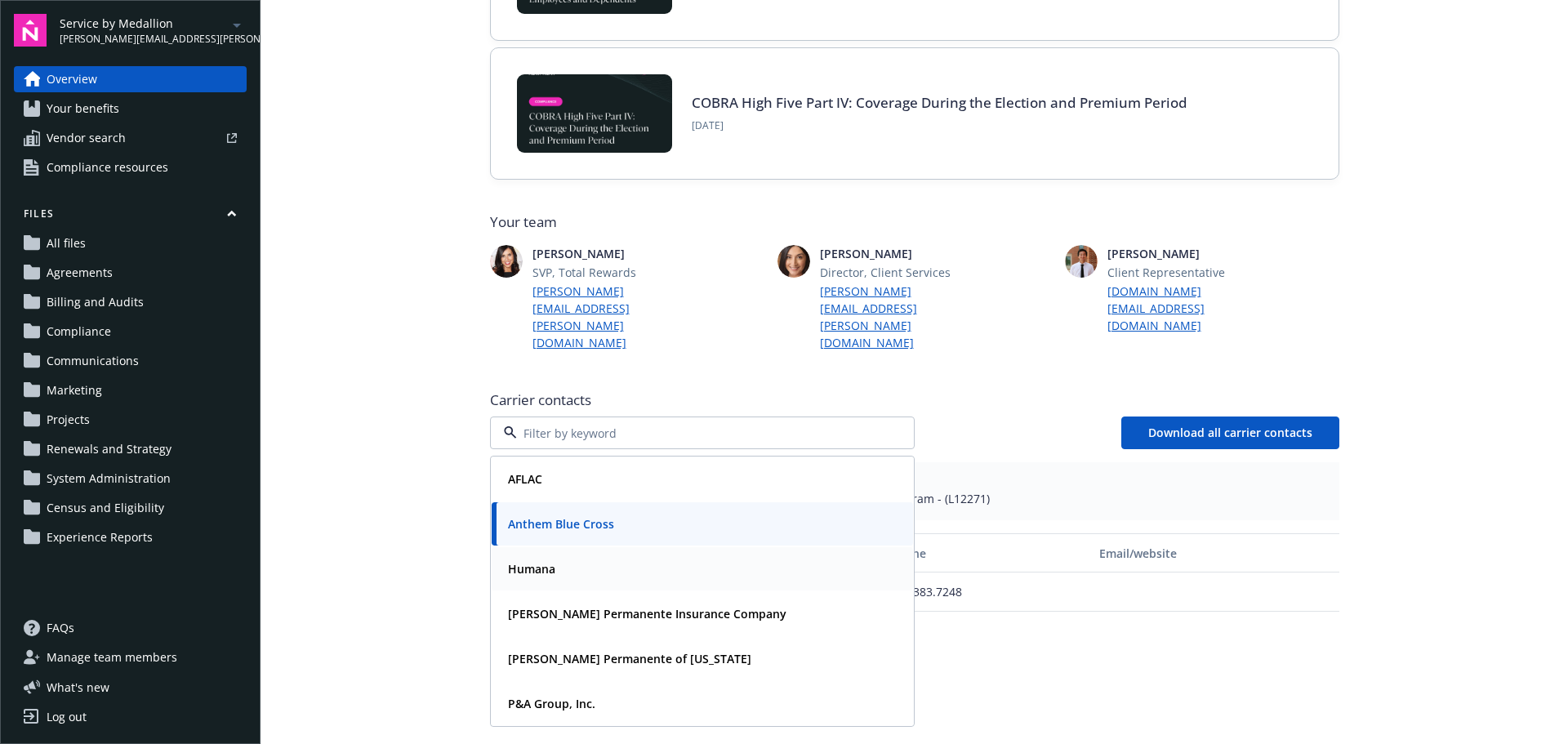
click at [567, 557] on div "Humana" at bounding box center [702, 569] width 402 height 24
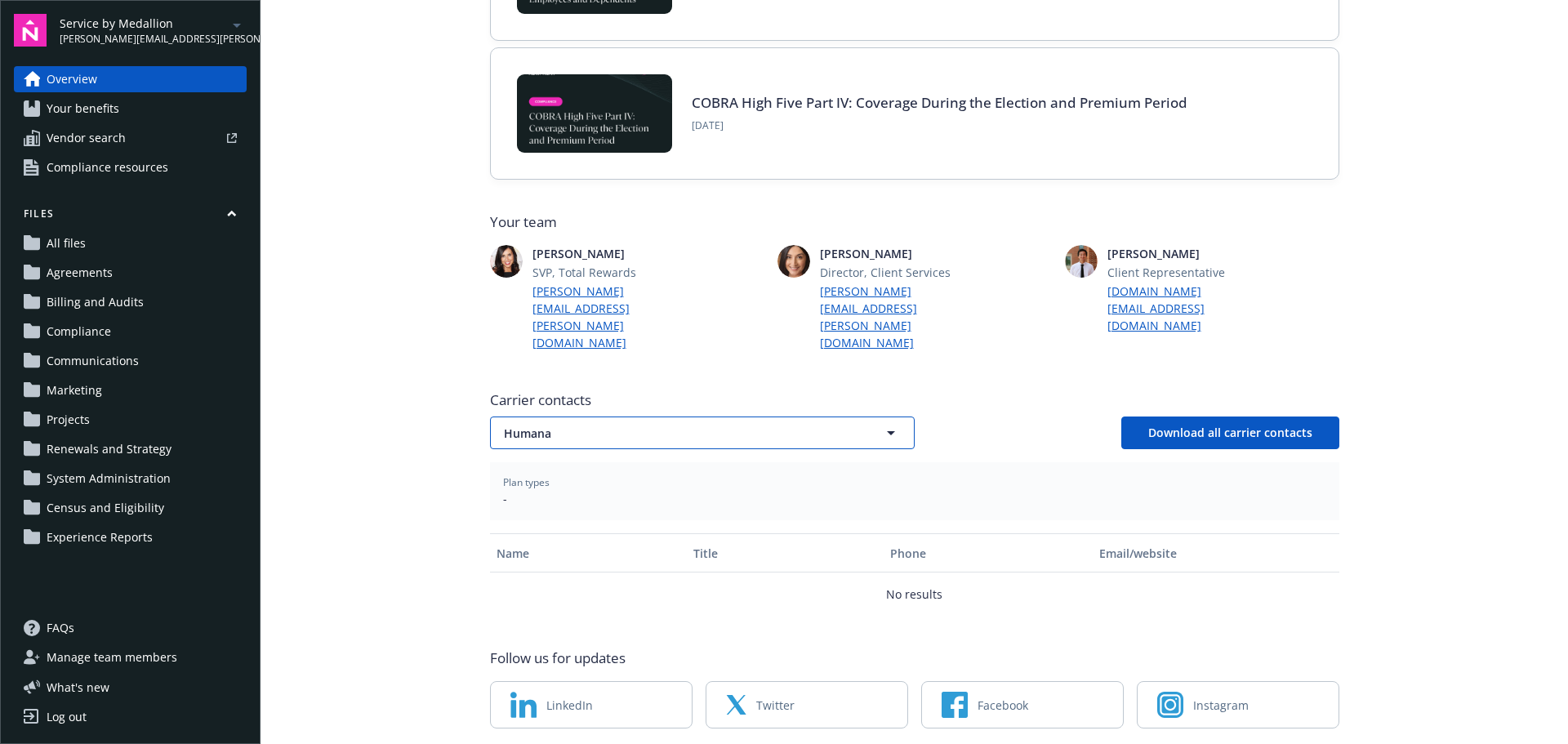
click at [637, 424] on span "Humana" at bounding box center [673, 433] width 339 height 17
click at [576, 650] on strong "[PERSON_NAME] Permanente of [US_STATE]" at bounding box center [630, 658] width 243 height 15
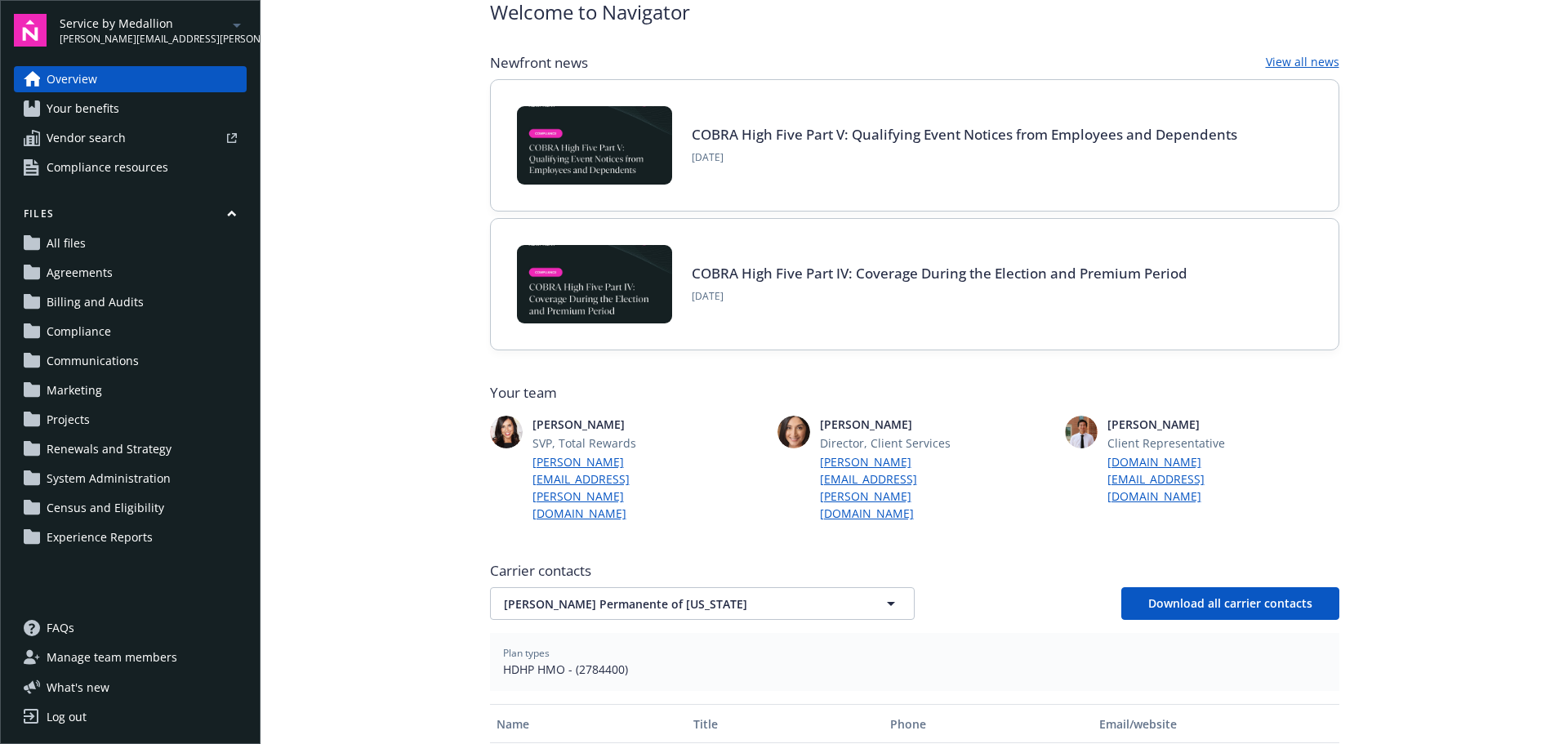
scroll to position [163, 0]
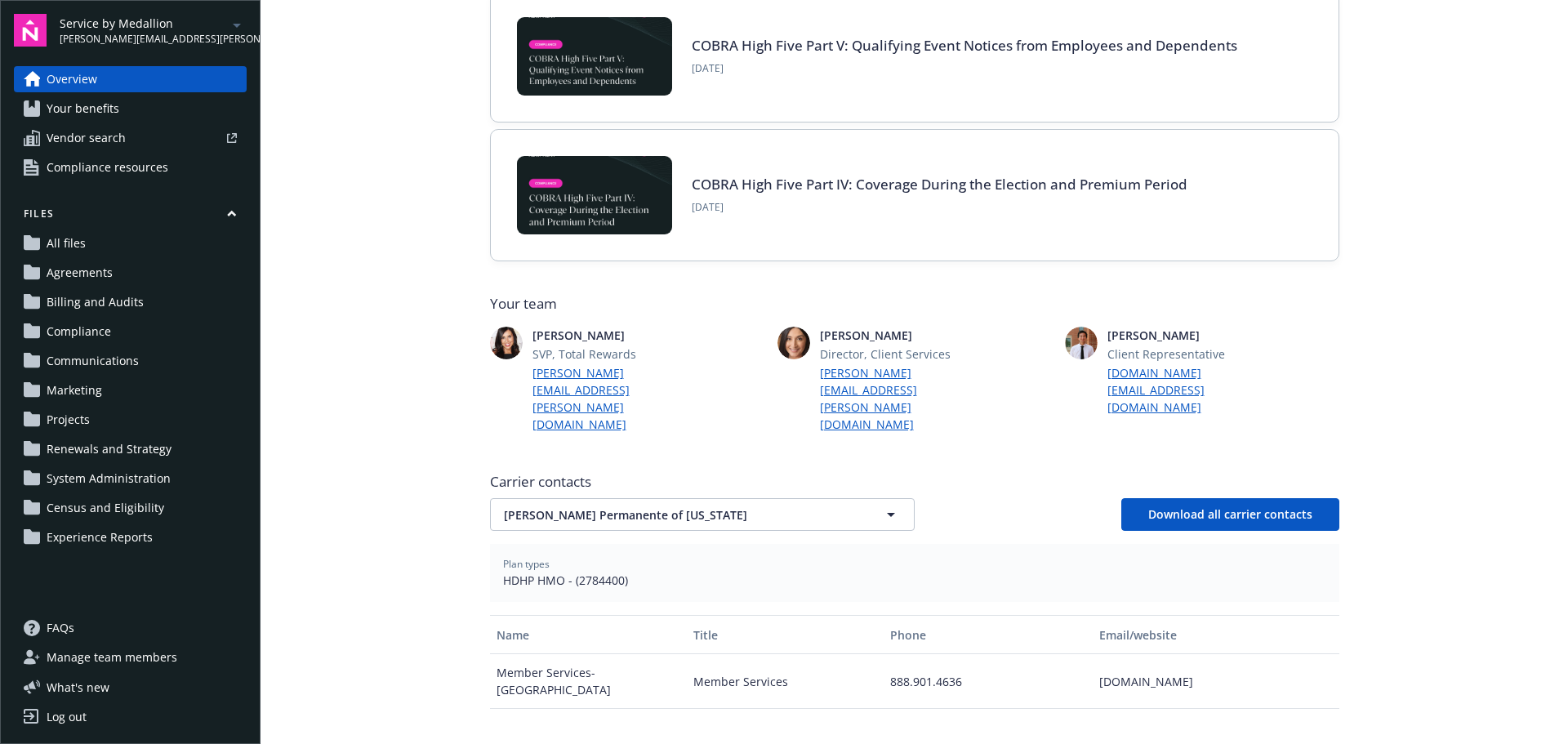
click at [87, 278] on span "Agreements" at bounding box center [80, 272] width 66 height 26
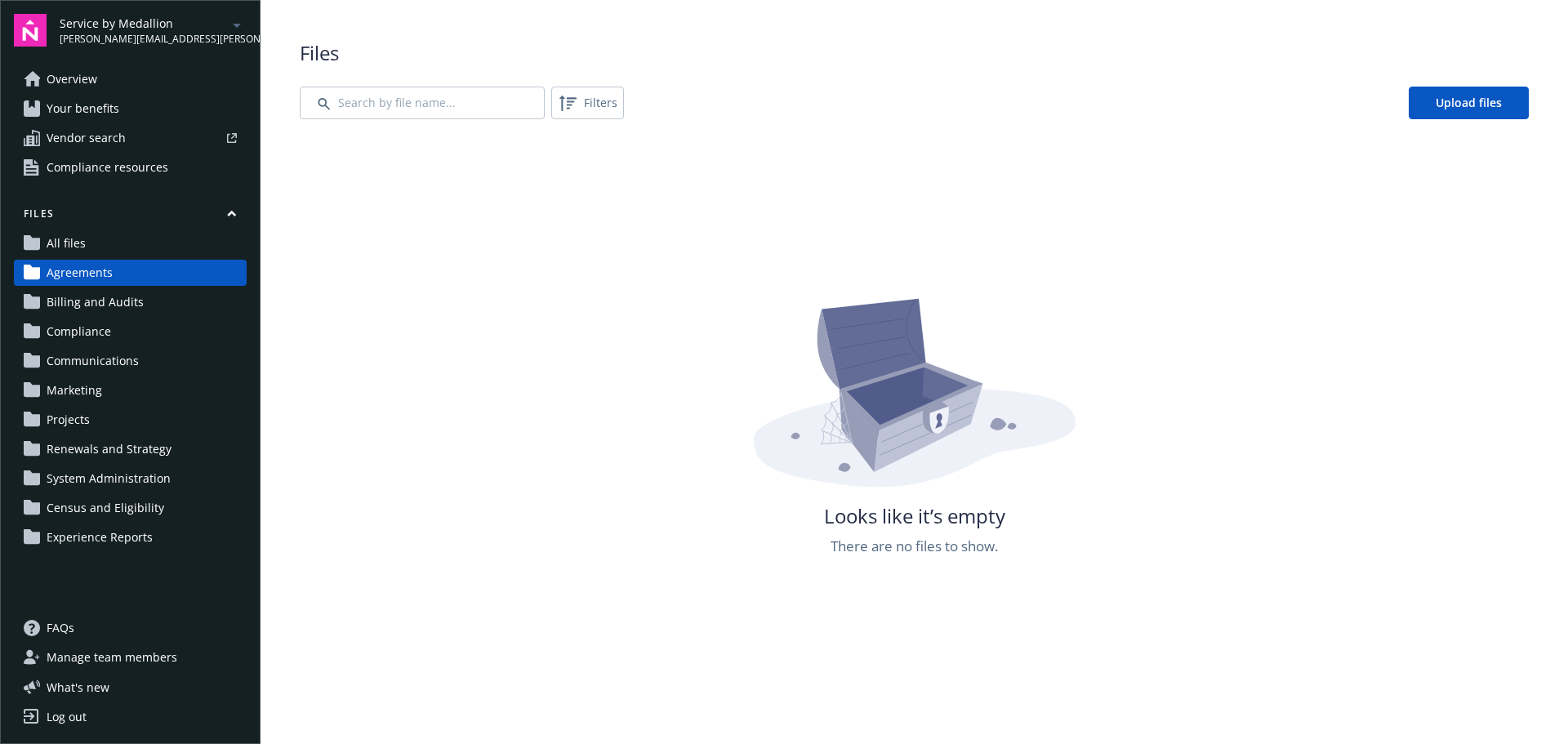
click at [108, 366] on span "Communications" at bounding box center [93, 361] width 92 height 26
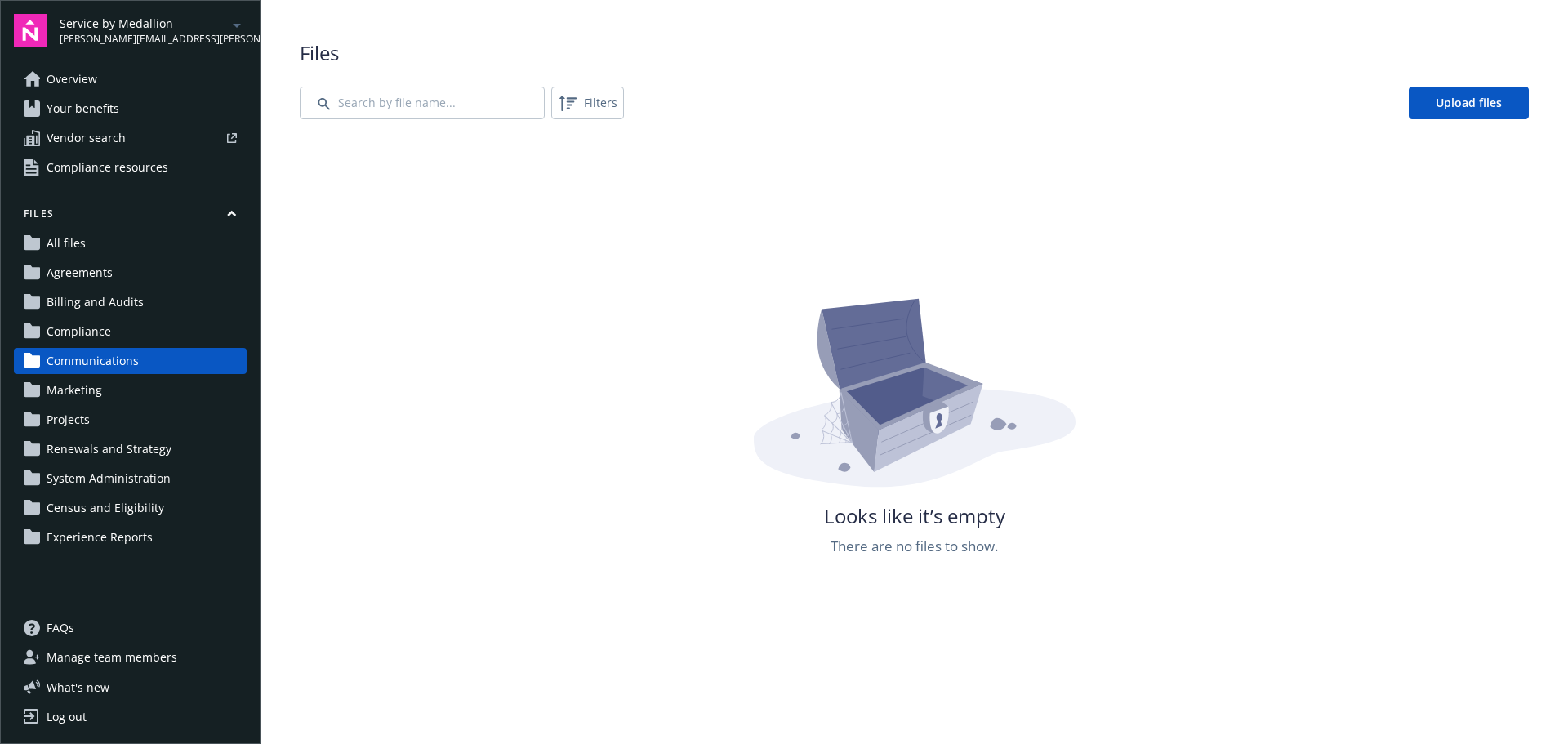
click at [95, 394] on span "Marketing" at bounding box center [74, 390] width 55 height 26
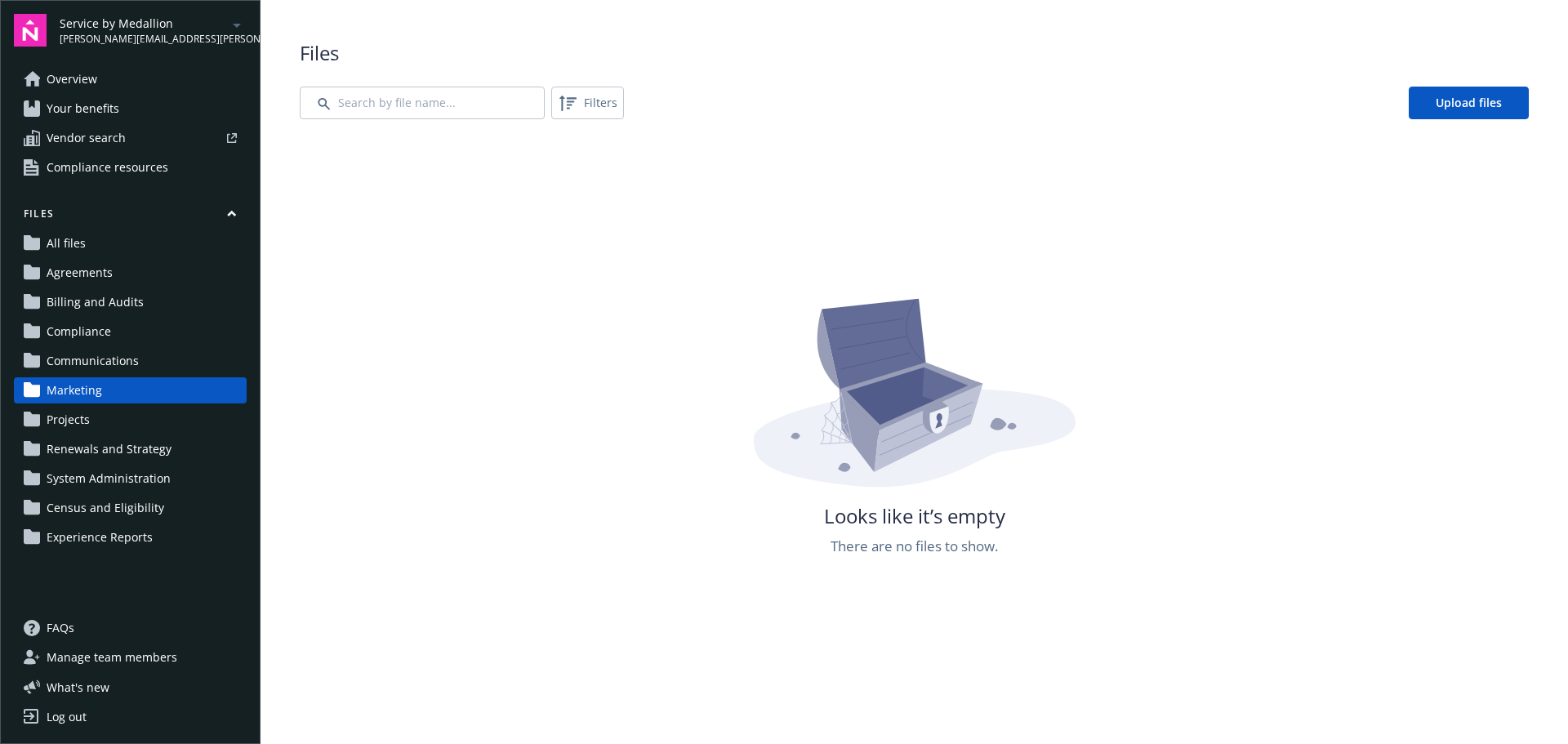
click at [78, 414] on span "Projects" at bounding box center [68, 419] width 43 height 26
click at [132, 446] on span "Renewals and Strategy" at bounding box center [109, 449] width 125 height 26
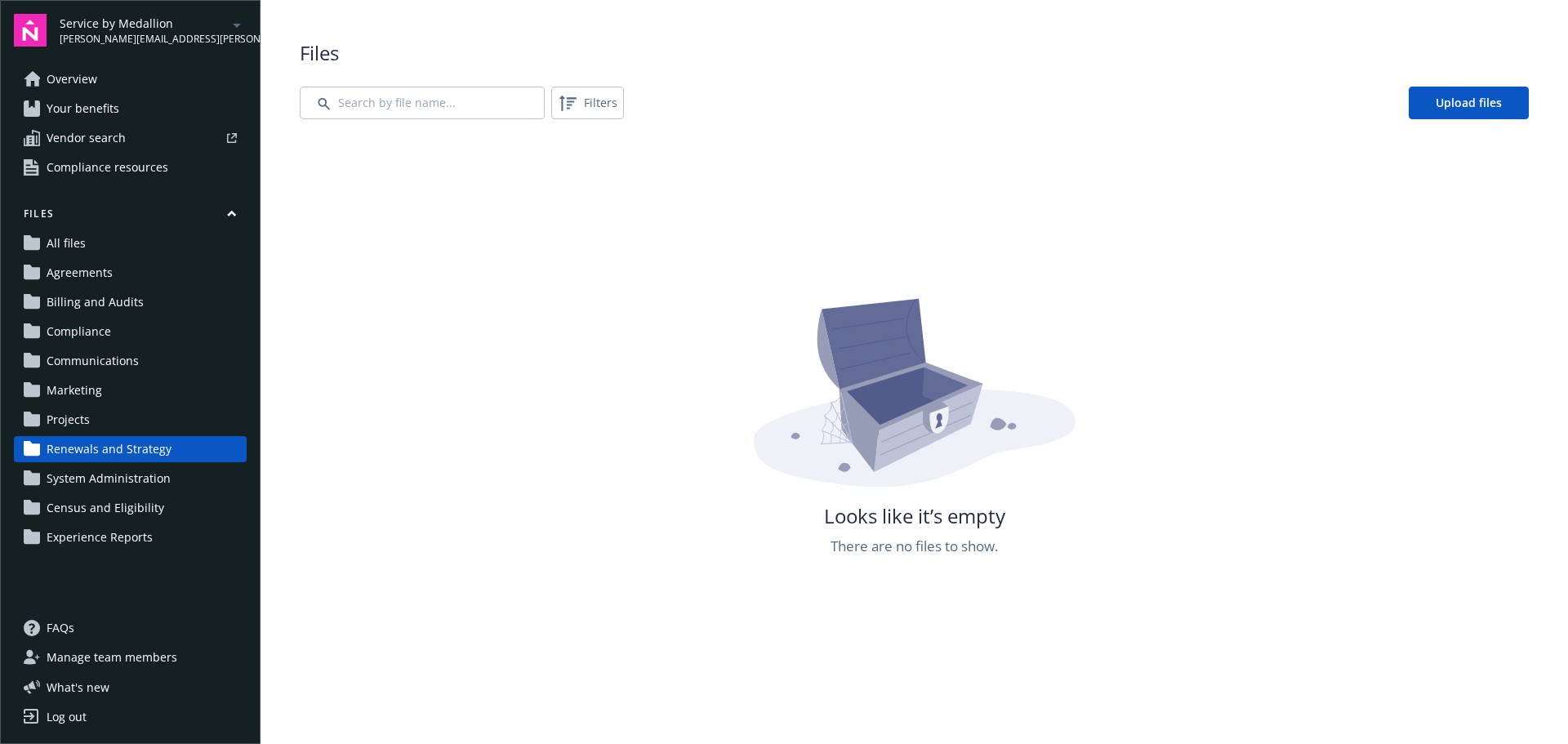
click at [125, 479] on span "System Administration" at bounding box center [109, 478] width 124 height 26
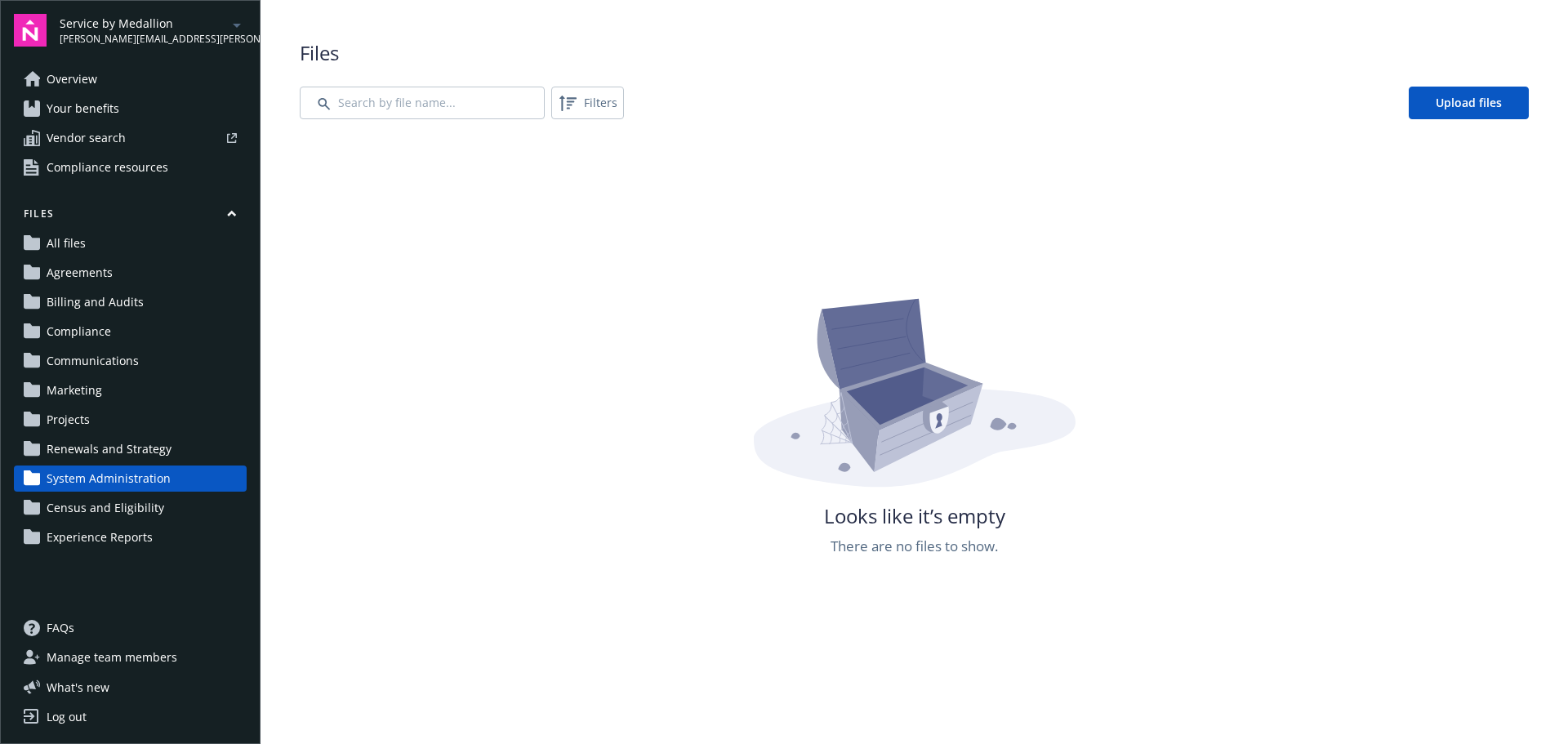
click at [134, 503] on span "Census and Eligibility" at bounding box center [105, 508] width 117 height 26
click at [131, 531] on span "Experience Reports" at bounding box center [100, 537] width 106 height 26
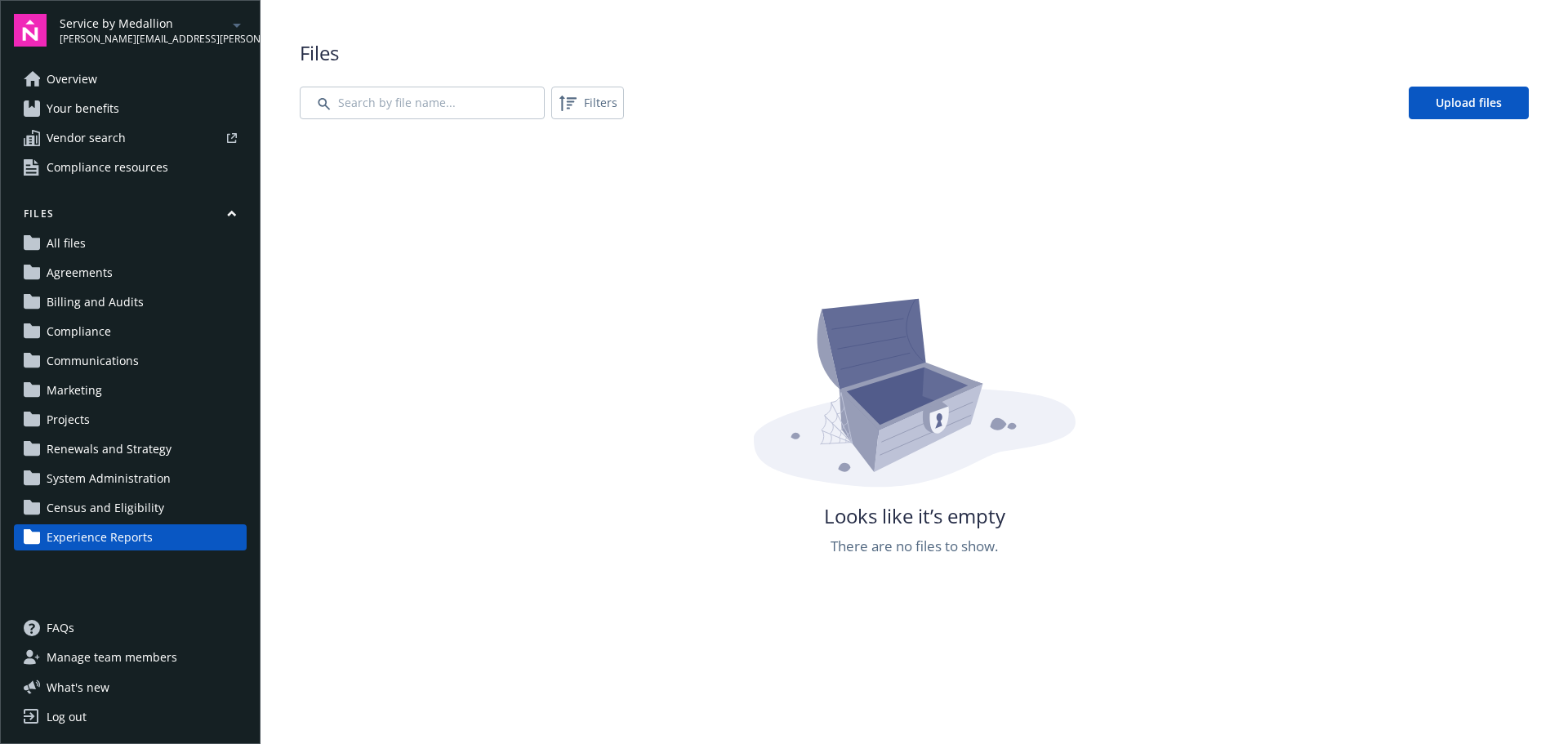
click at [138, 101] on link "Your benefits" at bounding box center [130, 108] width 233 height 26
